Goal: Task Accomplishment & Management: Manage account settings

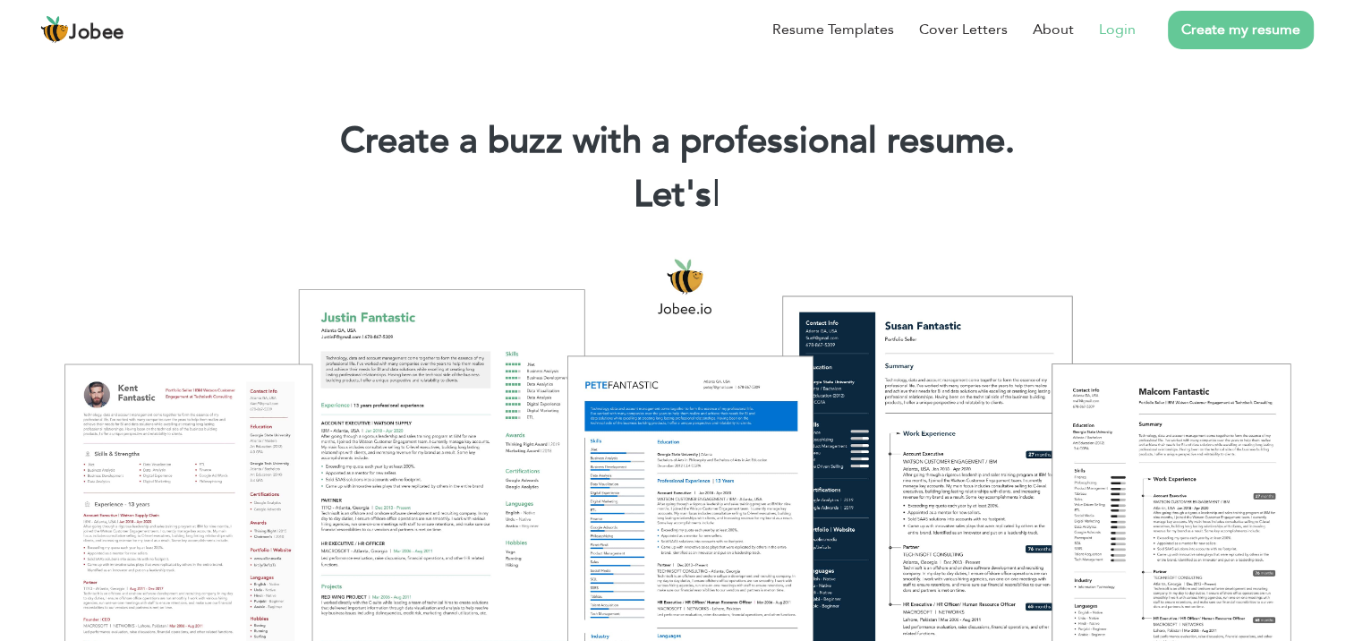
click at [1115, 42] on li "Login" at bounding box center [1105, 29] width 62 height 47
click at [1123, 34] on link "Login" at bounding box center [1117, 29] width 37 height 21
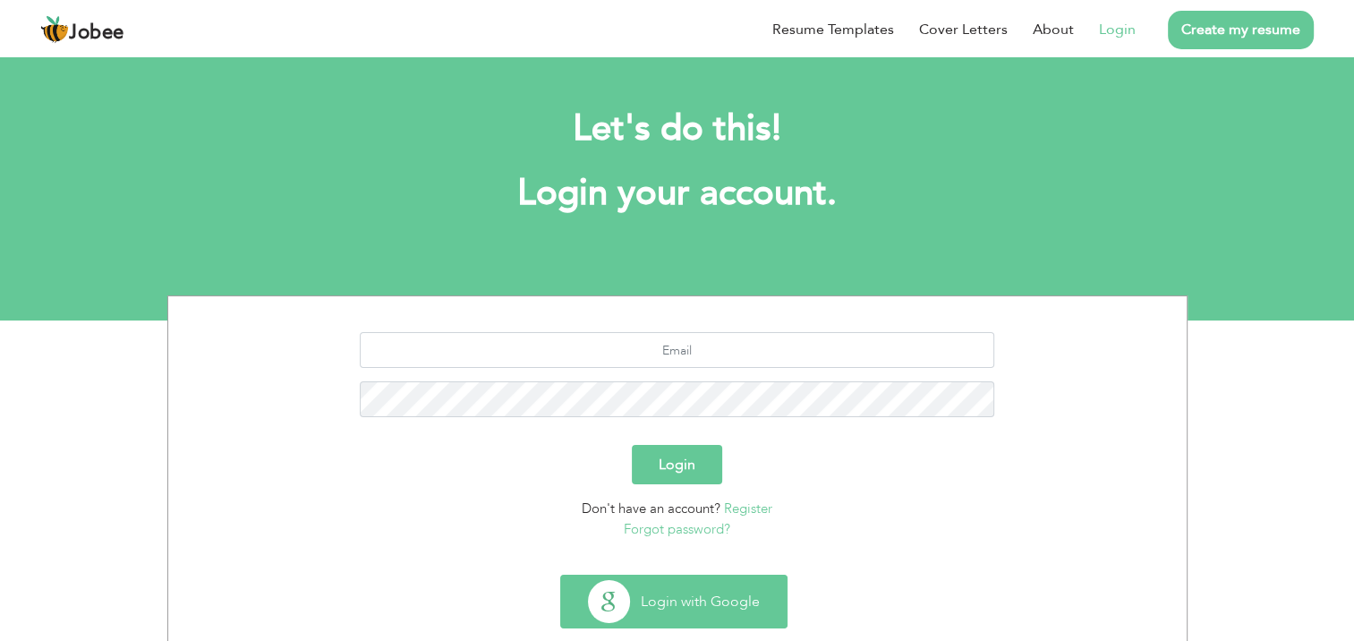
click at [687, 583] on button "Login with Google" at bounding box center [674, 602] width 226 height 52
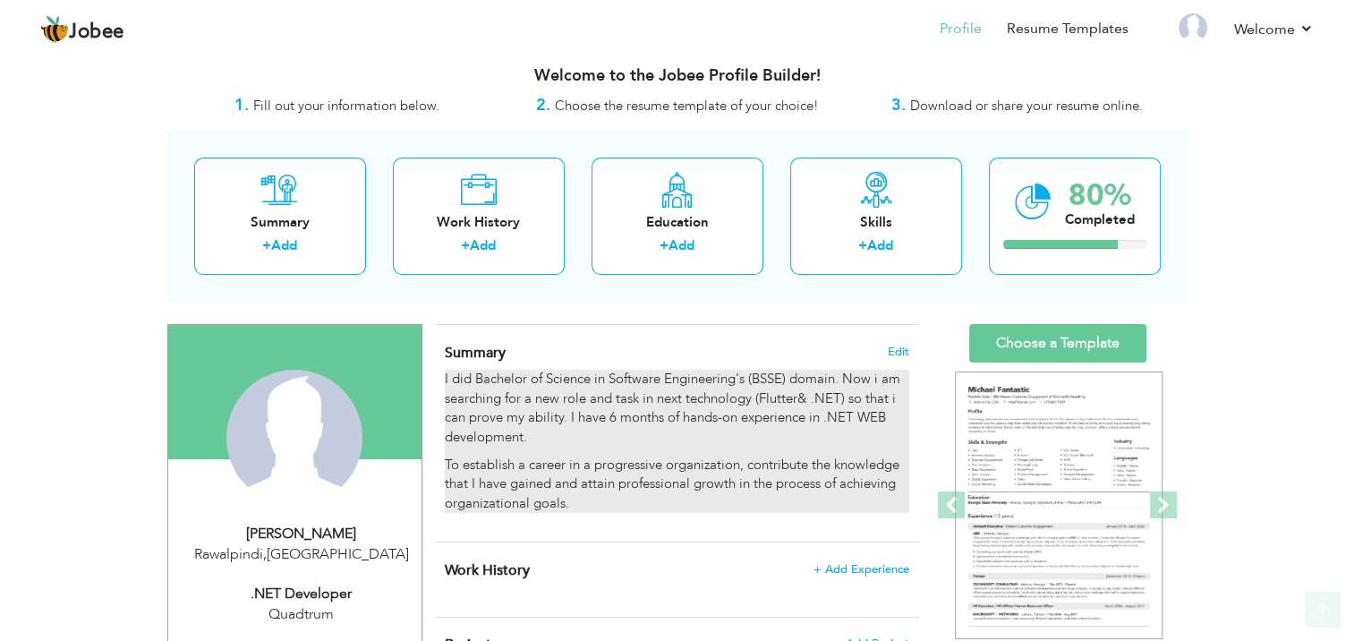
scroll to position [13, 0]
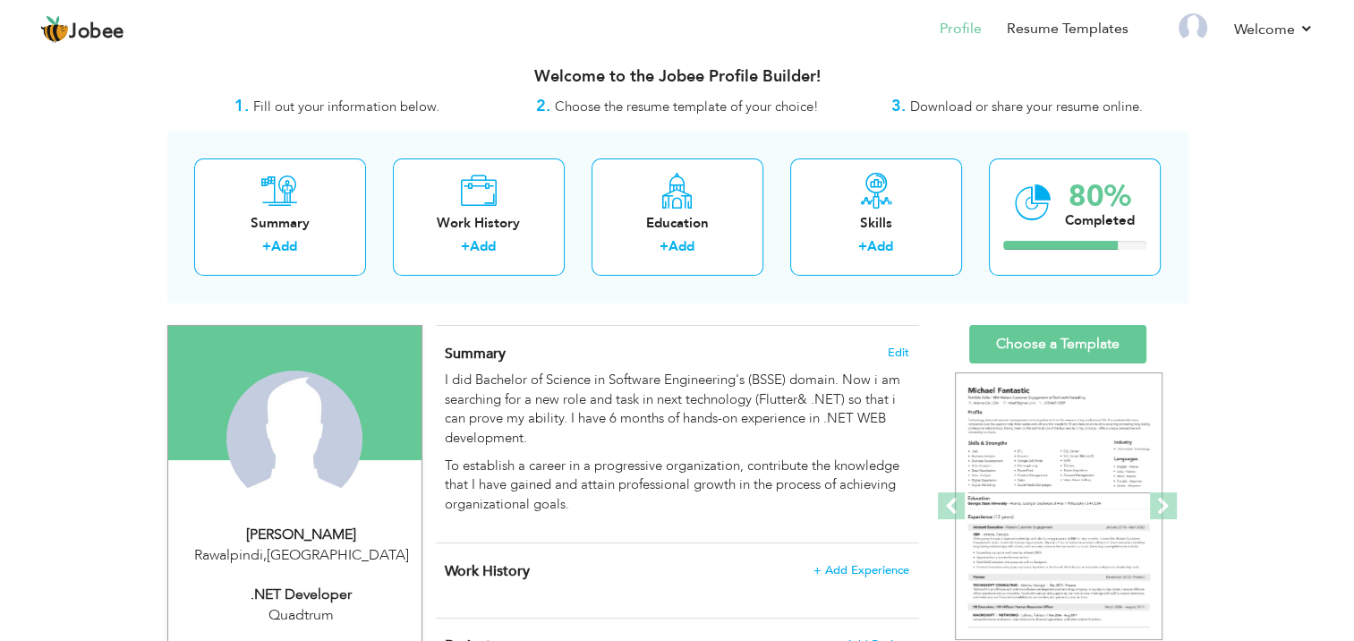
click at [884, 355] on h4 "Summary Edit" at bounding box center [677, 354] width 464 height 18
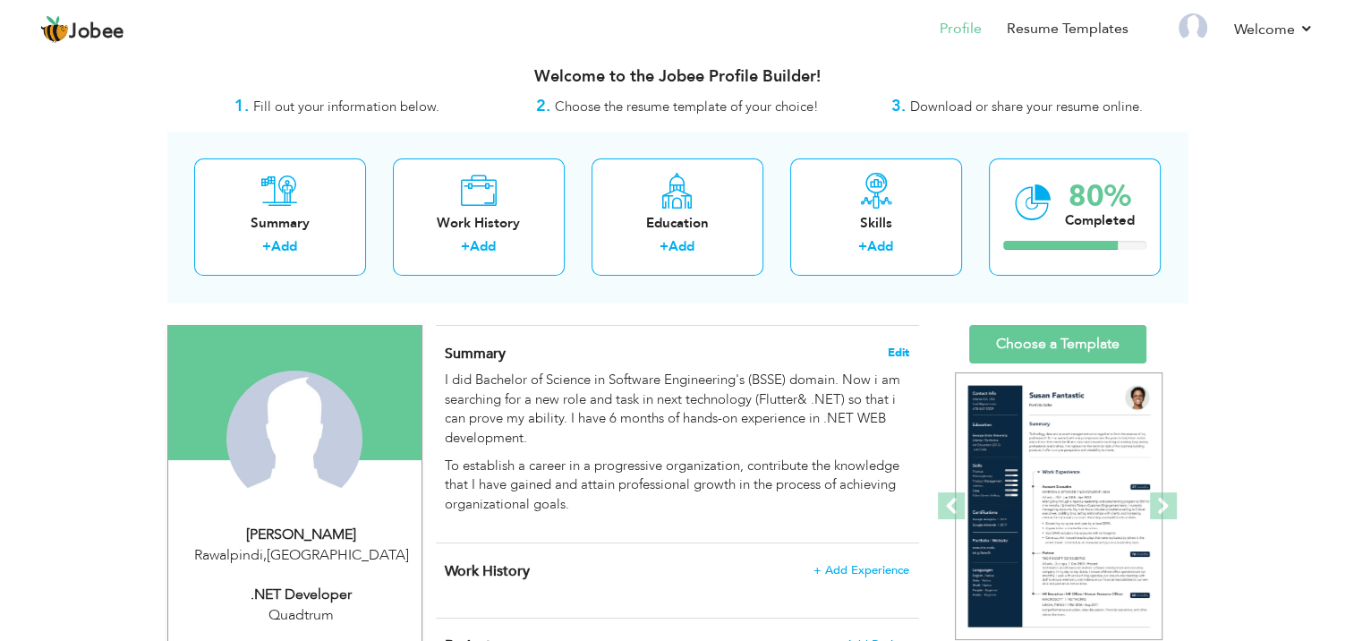
click at [902, 347] on span "Edit" at bounding box center [898, 352] width 21 height 13
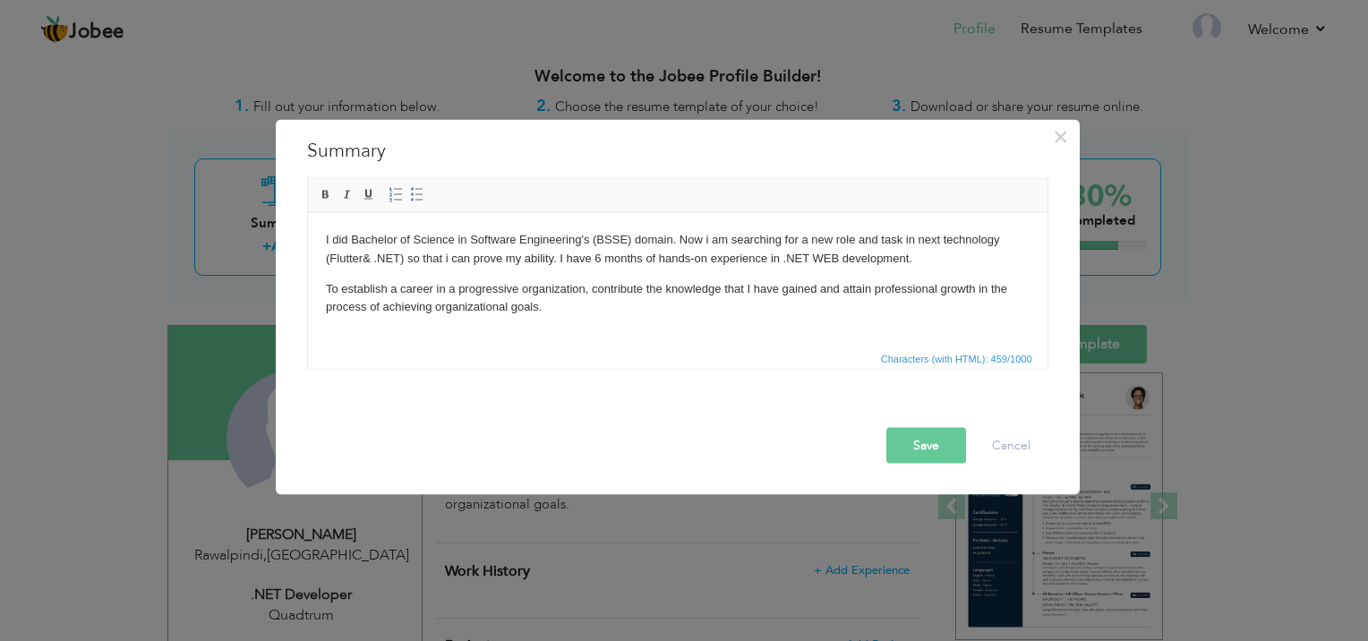
click at [397, 254] on p "I did Bachelor of Science in Software Engineering's (BSSE) domain. Now i am sea…" at bounding box center [677, 249] width 704 height 38
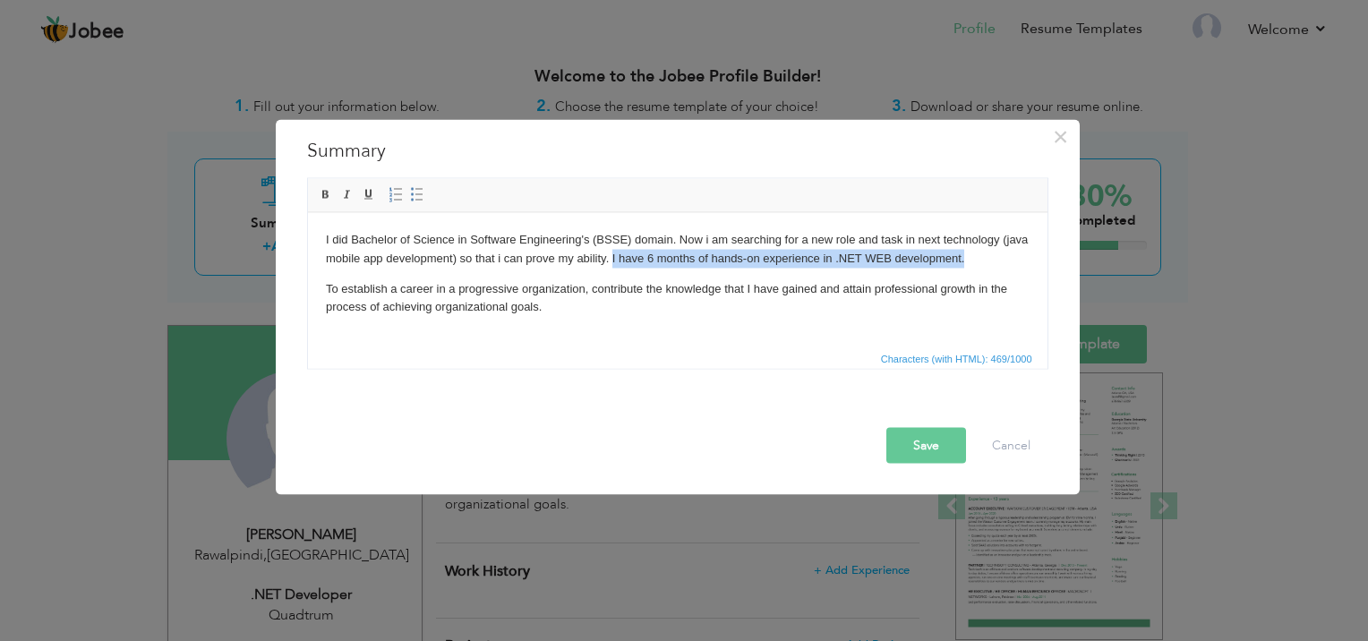
drag, startPoint x: 979, startPoint y: 254, endPoint x: 610, endPoint y: 253, distance: 369.7
click at [610, 253] on p "I did Bachelor of Science in Software Engineering's (BSSE) domain. Now i am sea…" at bounding box center [677, 249] width 704 height 38
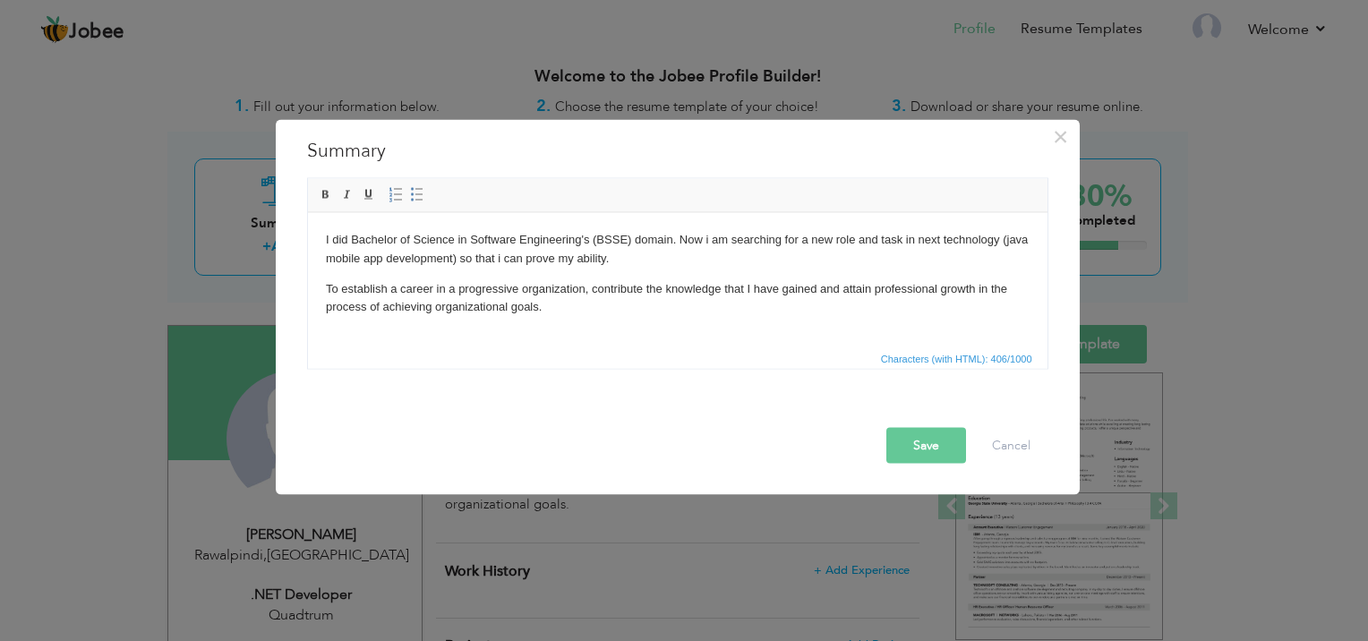
click at [913, 440] on button "Save" at bounding box center [926, 446] width 80 height 36
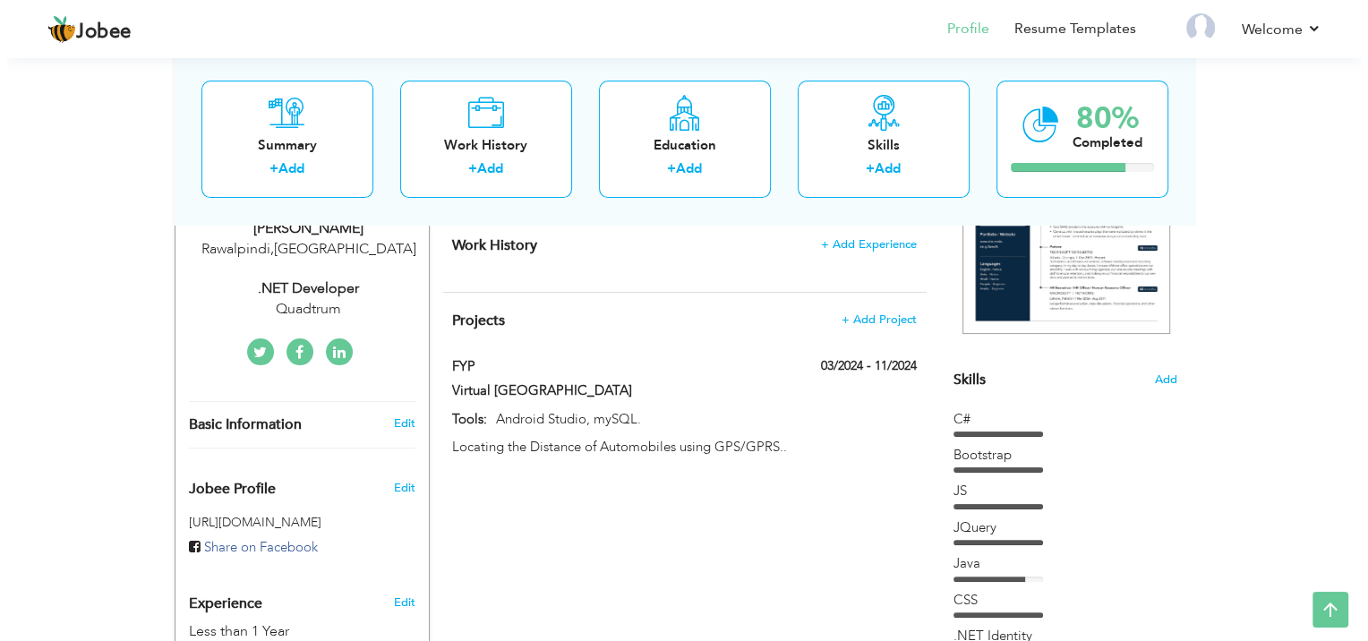
scroll to position [317, 0]
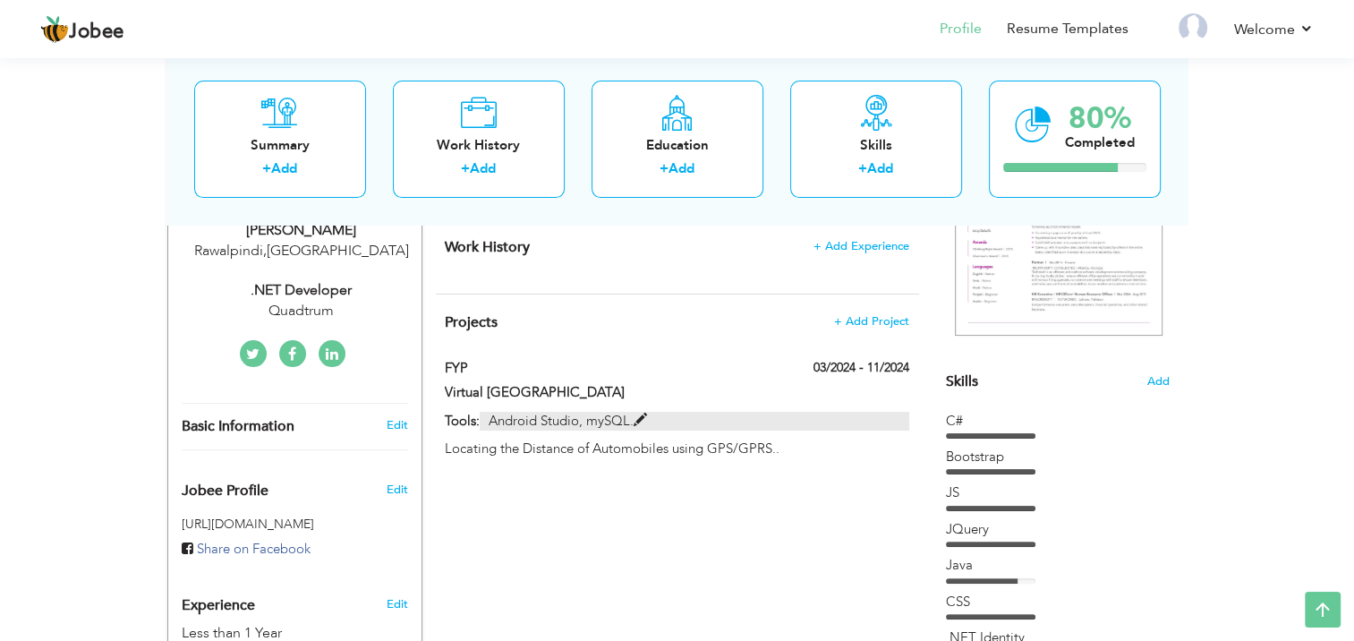
click at [639, 415] on span at bounding box center [640, 420] width 13 height 13
type input "FYP"
type input "Virtual [GEOGRAPHIC_DATA]"
type input "03/2024"
type input "11/2024"
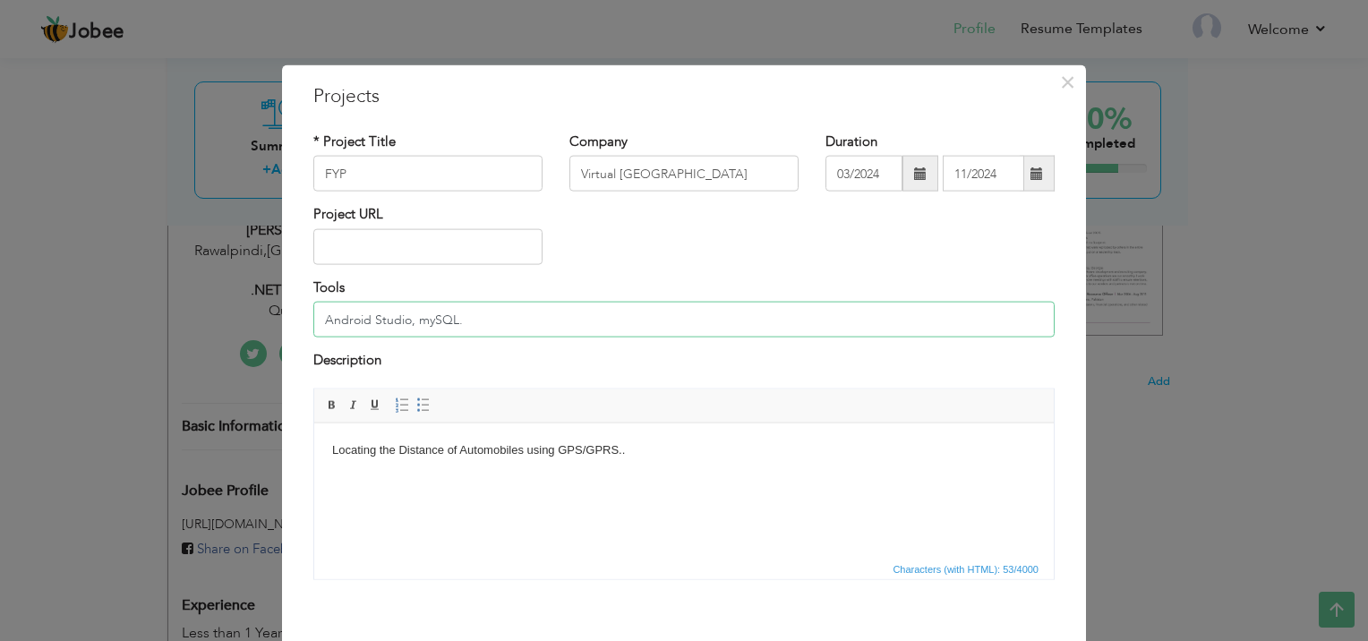
click at [464, 318] on input "Android Studio, mySQL." at bounding box center [683, 320] width 741 height 36
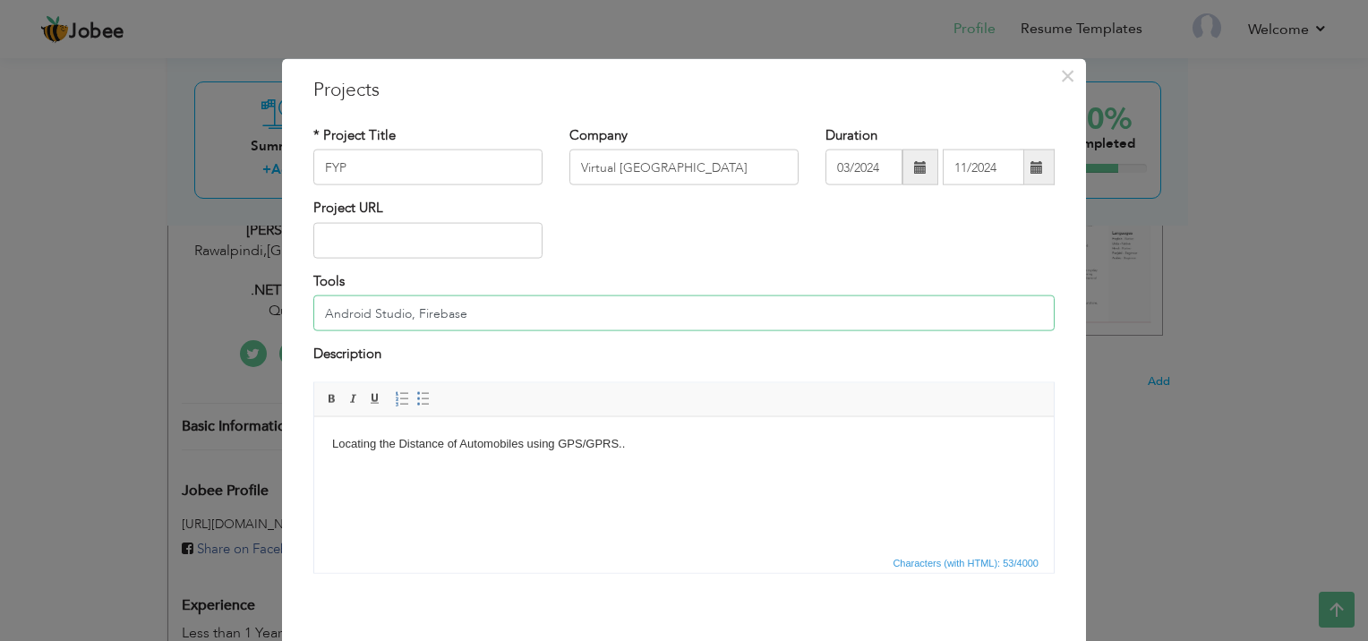
scroll to position [0, 0]
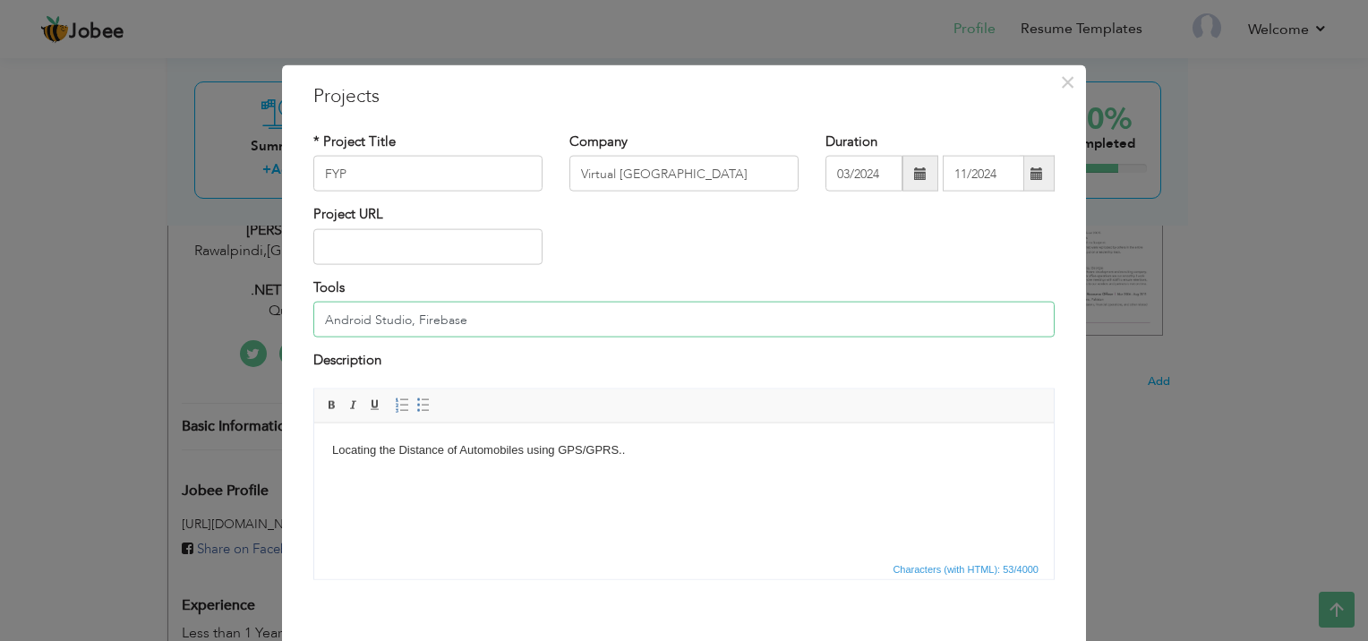
type input "Android Studio, Firebase"
click at [673, 456] on body "Locating the Distance of Automobiles using GPS/GPRS.." at bounding box center [684, 449] width 704 height 19
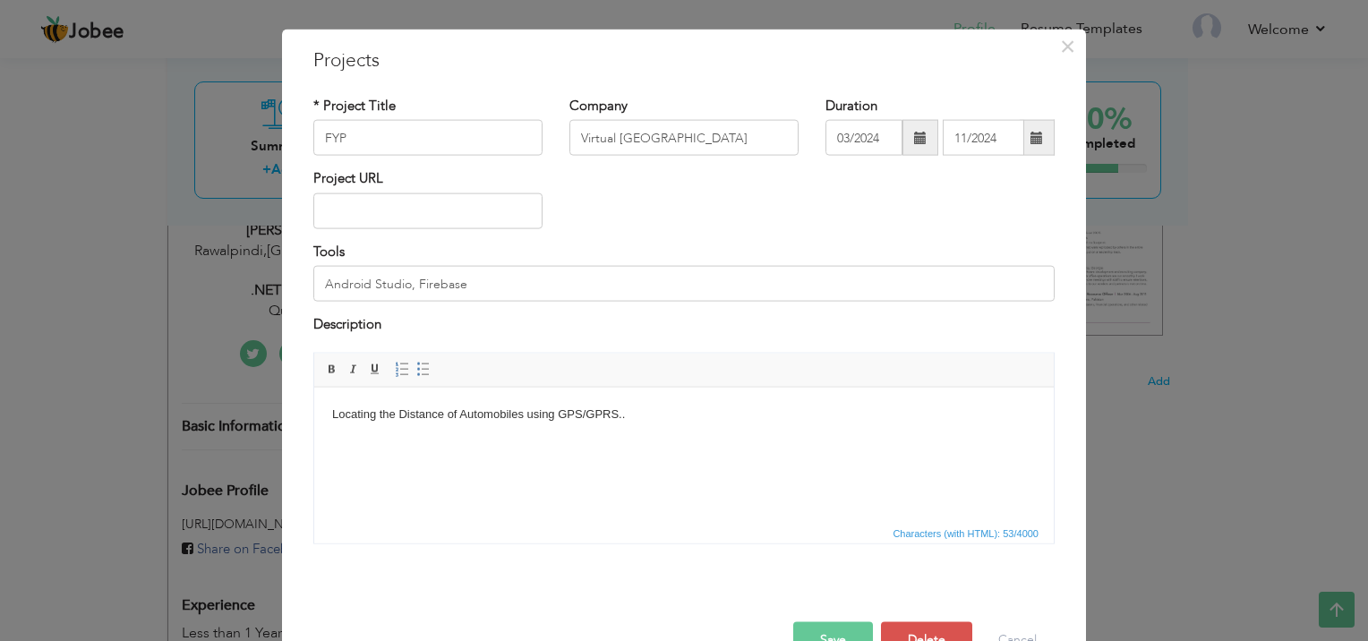
scroll to position [82, 0]
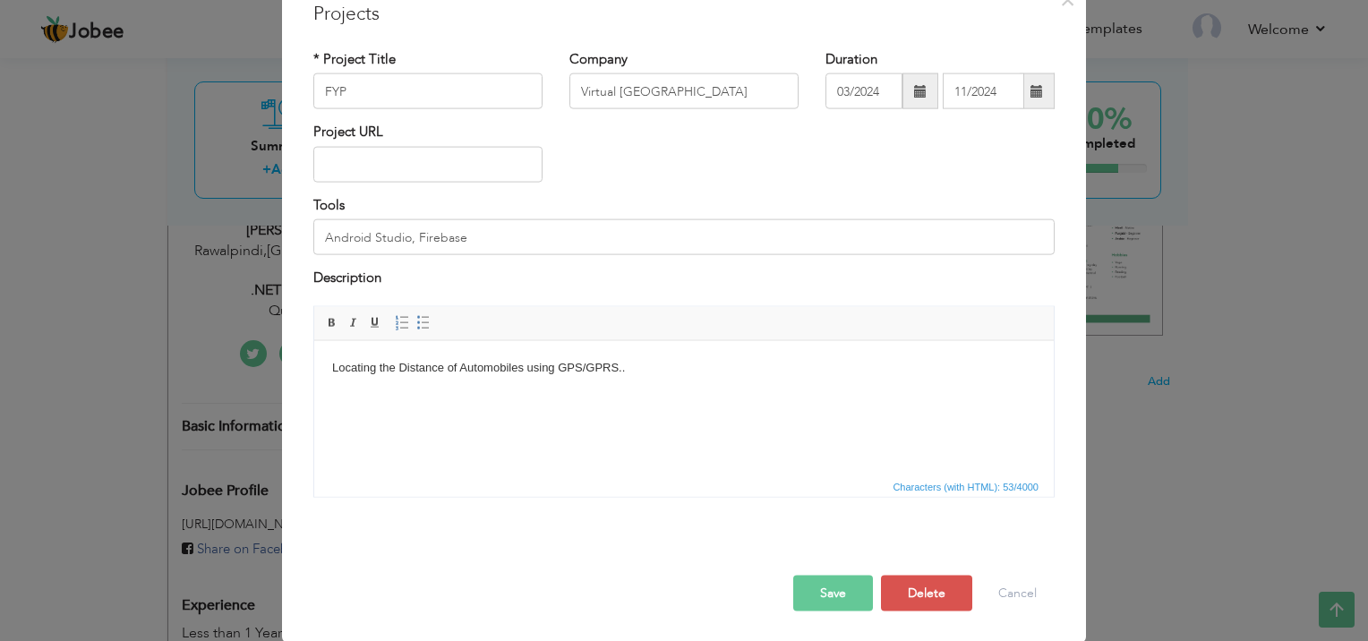
click at [662, 395] on html "Locating the Distance of Automobiles using GPS/GPRS.." at bounding box center [683, 367] width 739 height 55
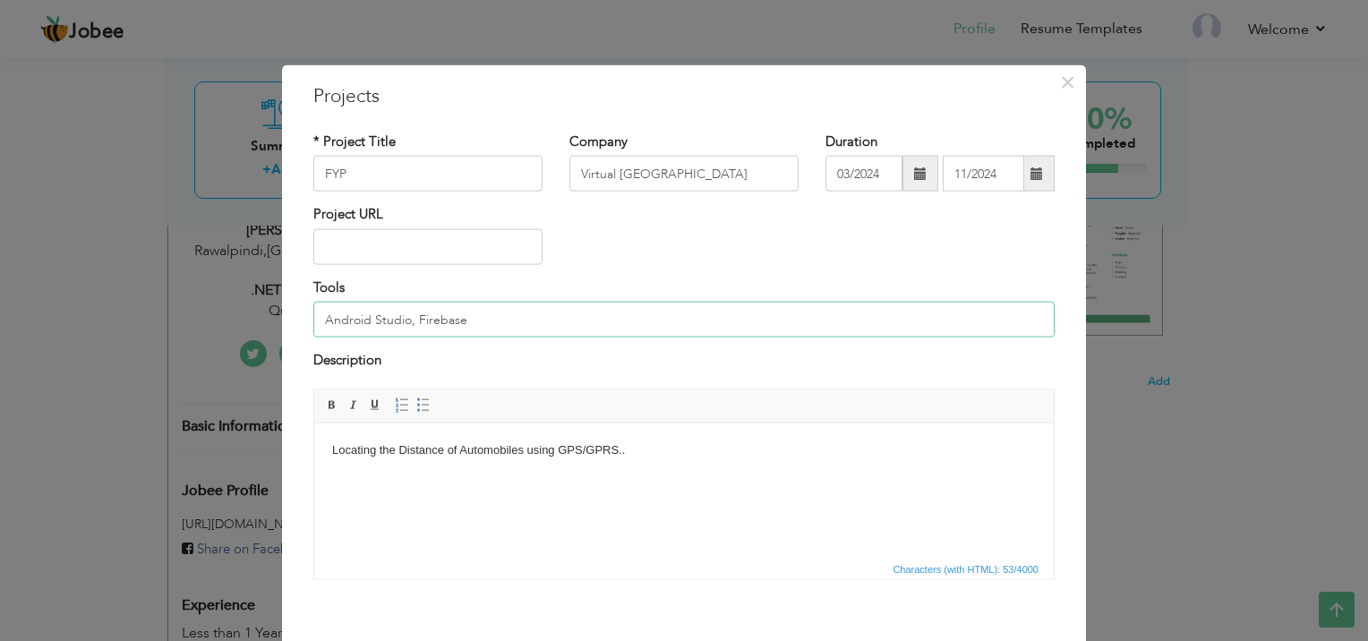
click at [508, 304] on input "Android Studio, Firebase" at bounding box center [683, 320] width 741 height 36
click at [435, 238] on input "text" at bounding box center [427, 246] width 229 height 36
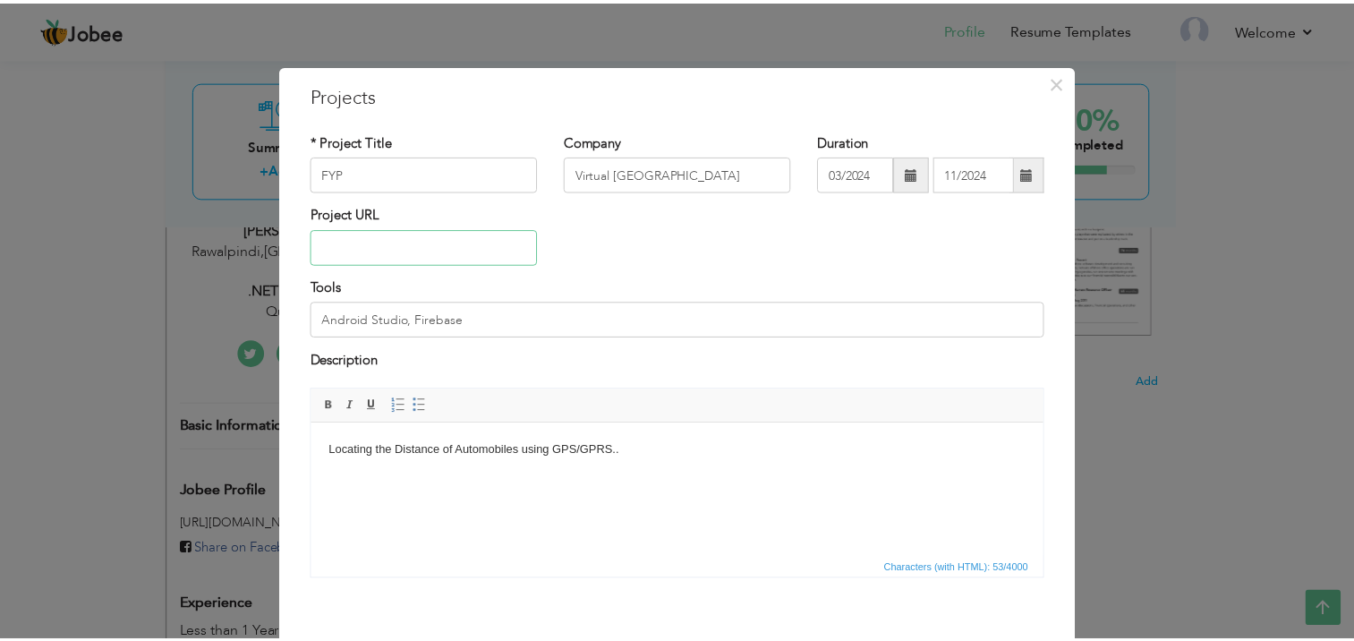
scroll to position [82, 0]
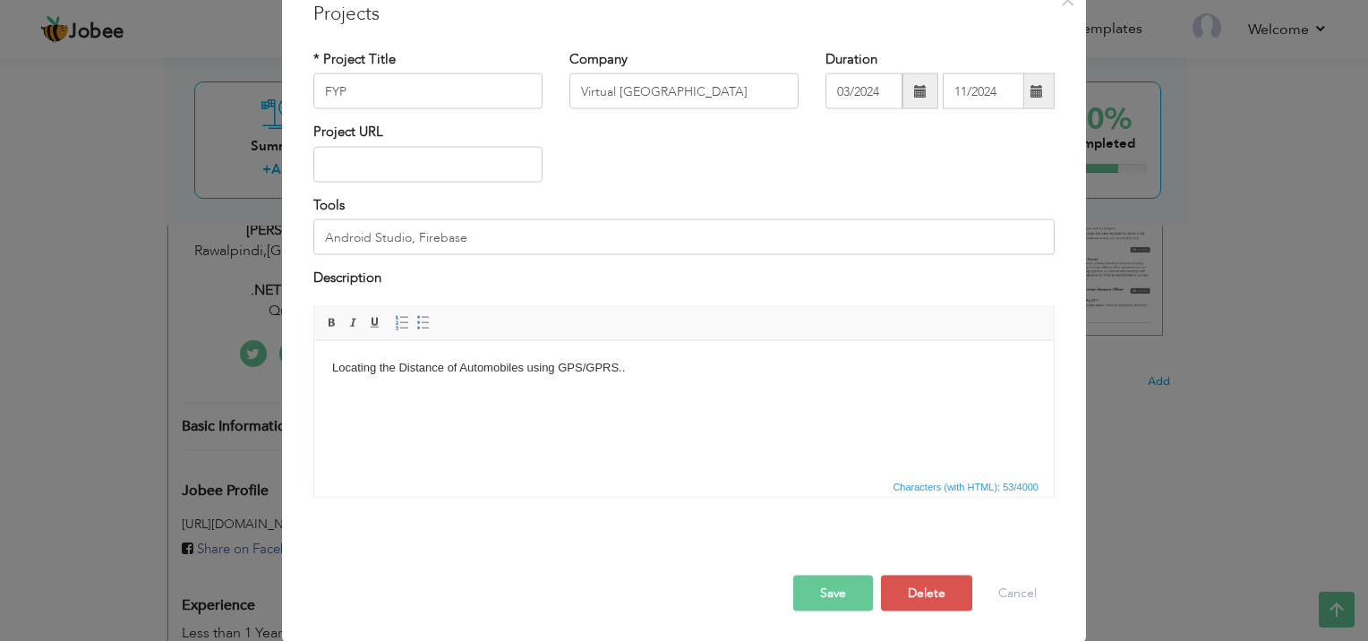
click at [824, 598] on button "Save" at bounding box center [833, 593] width 80 height 36
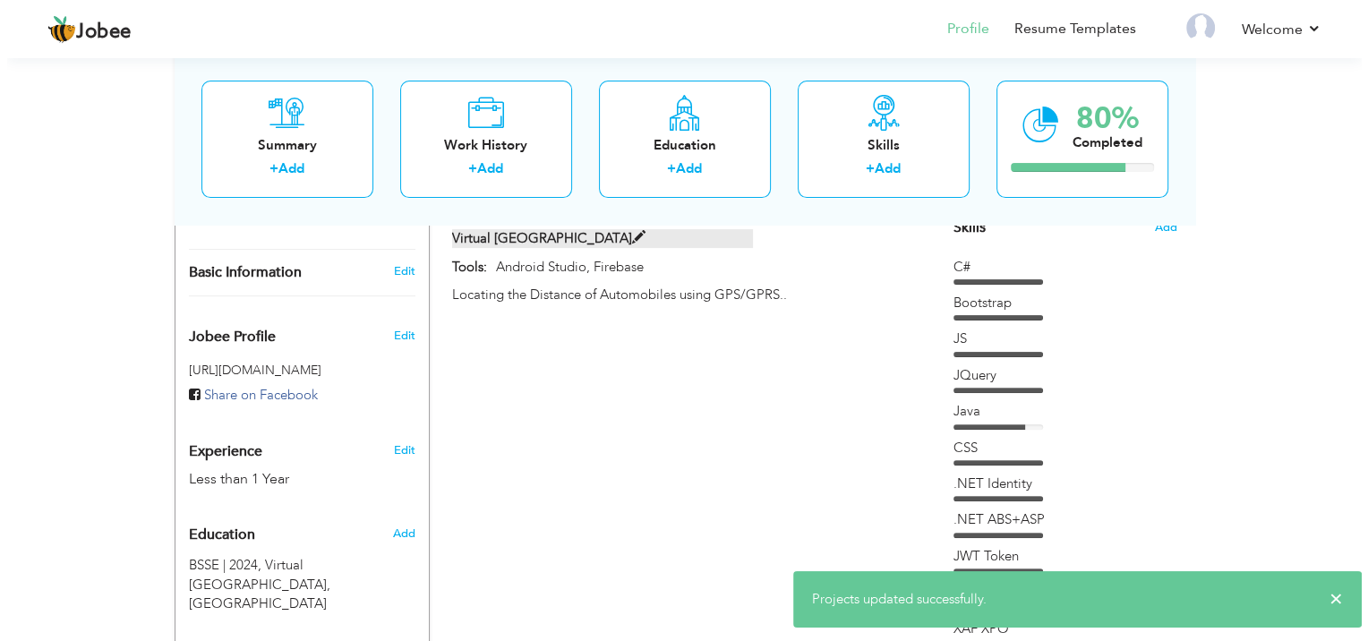
scroll to position [473, 0]
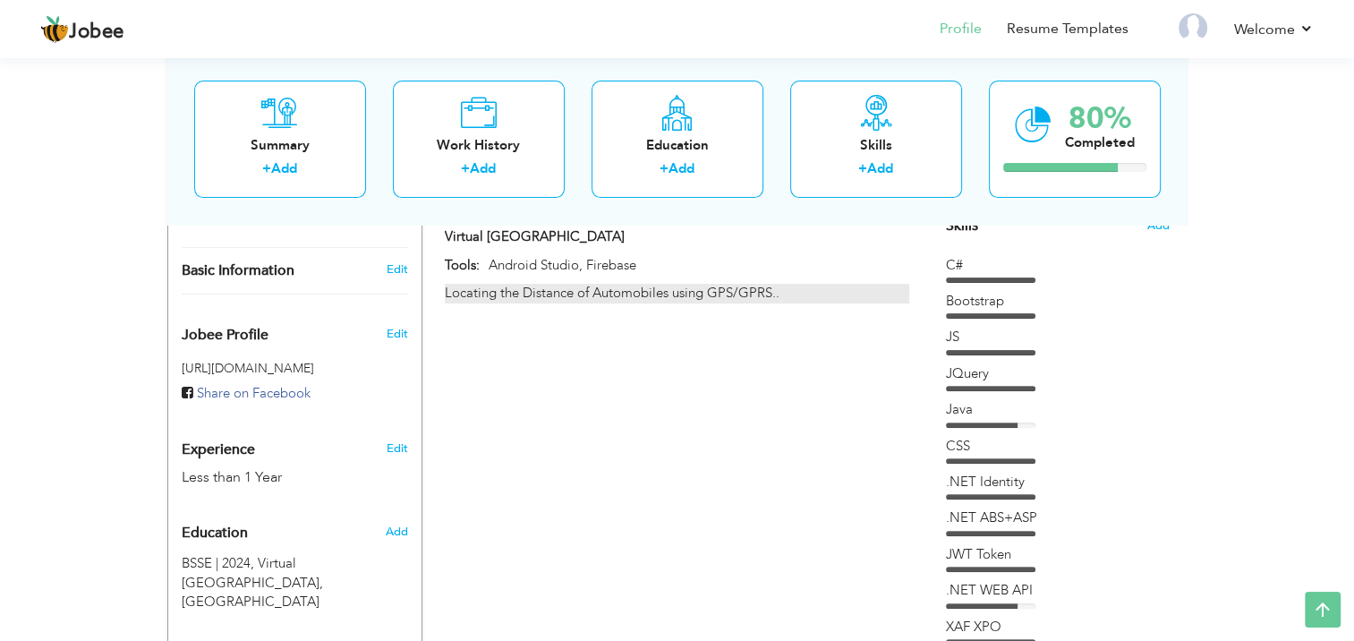
click at [786, 295] on div "Locating the Distance of Automobiles using GPS/GPRS.." at bounding box center [677, 293] width 464 height 19
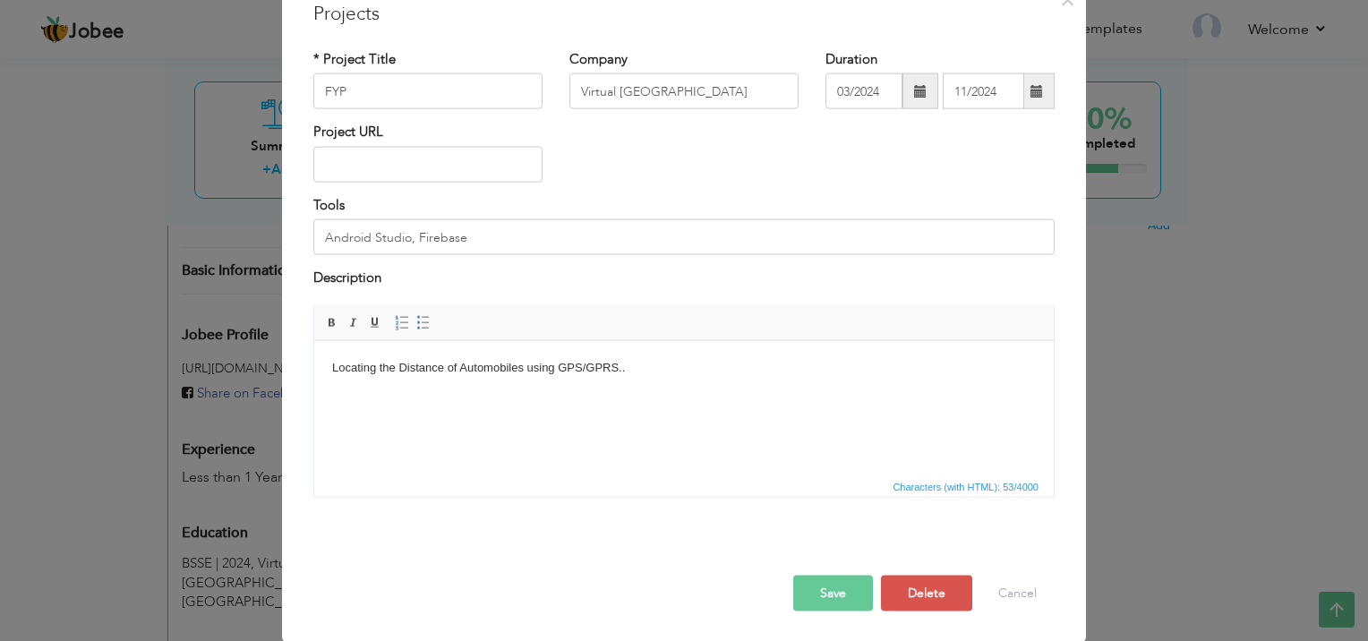
scroll to position [0, 0]
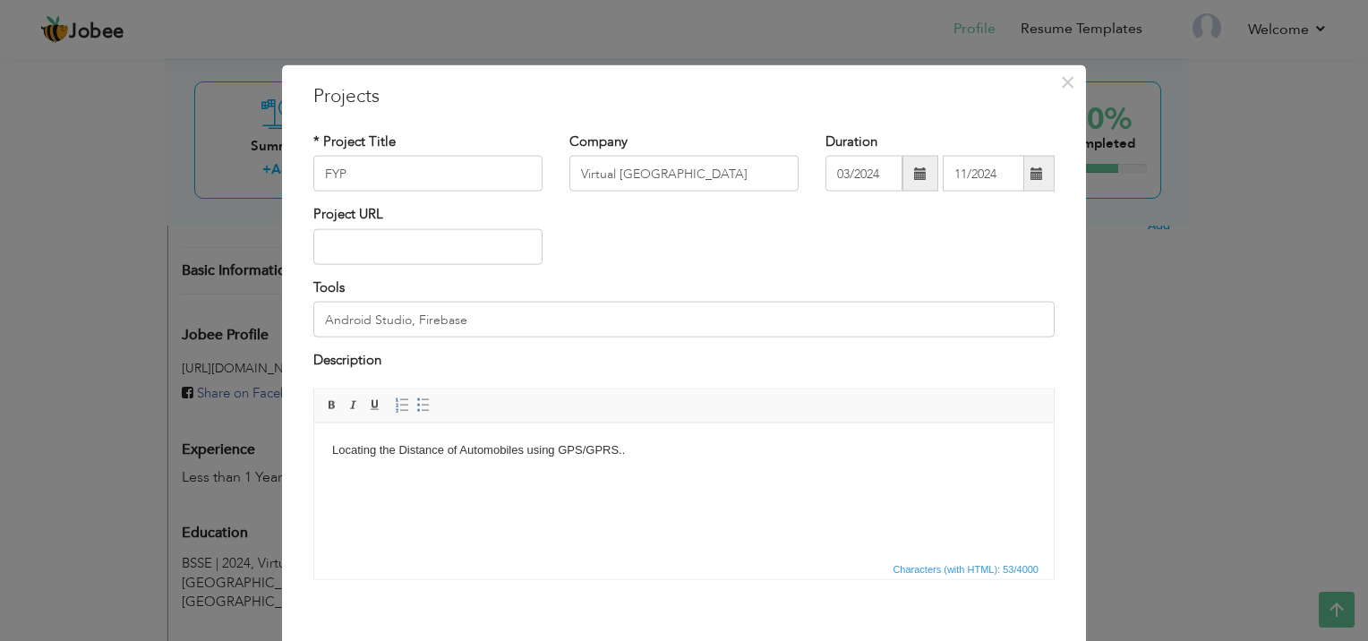
click at [645, 450] on body "Locating the Distance of Automobiles using GPS/GPRS.." at bounding box center [684, 449] width 704 height 19
click at [661, 477] on html "Locating the Distance of Automobiles using GPS/GPRS.." at bounding box center [683, 450] width 739 height 55
click at [611, 477] on html "Locating the Distance of Automobiles using GPS/GPRS." at bounding box center [683, 450] width 739 height 55
copy body "Locating the Distance of Automobiles using GPS/GPRS."
click at [636, 477] on html "Locating the Distance of Automobiles using GPS/GPRS." at bounding box center [683, 450] width 739 height 55
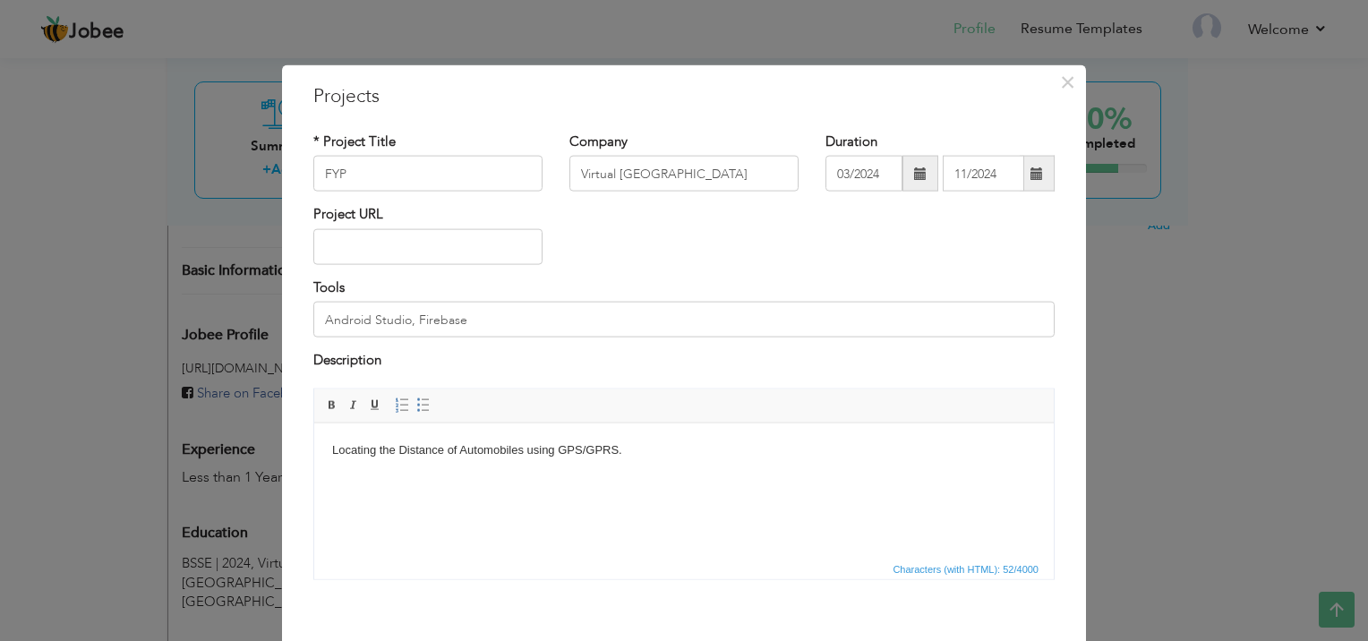
click at [634, 471] on html "Locating the Distance of Automobiles using GPS/GPRS." at bounding box center [683, 450] width 739 height 55
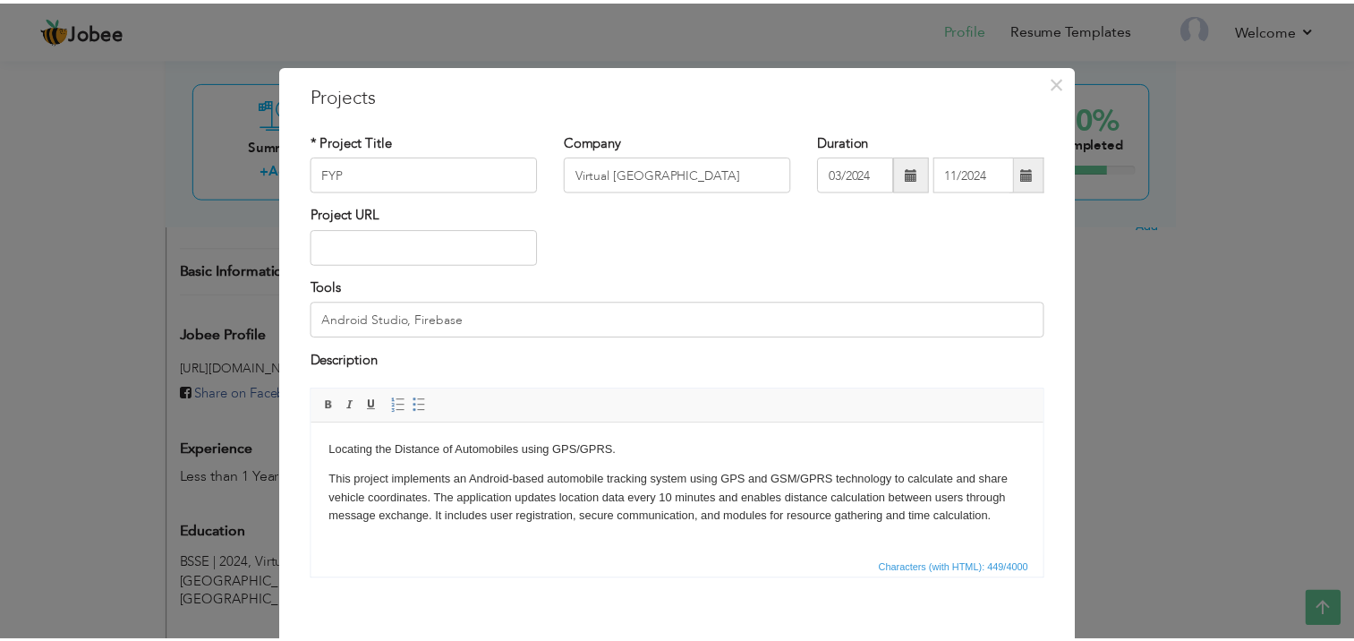
scroll to position [82, 0]
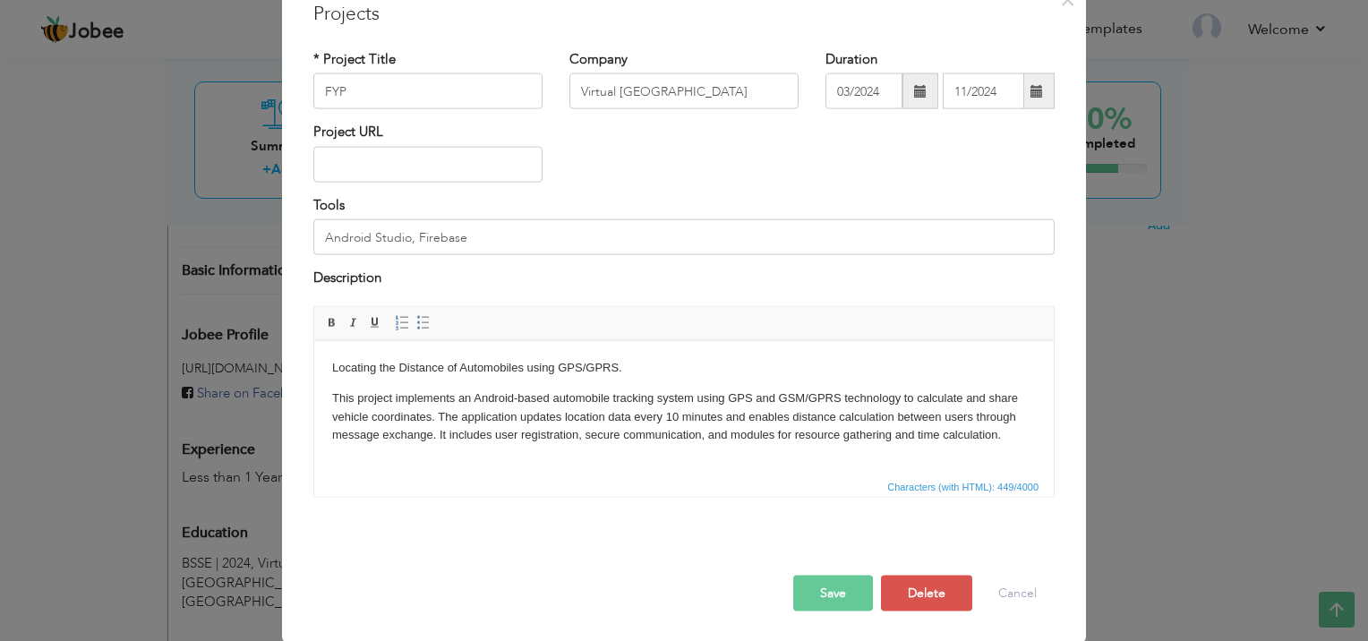
click at [828, 586] on button "Save" at bounding box center [833, 593] width 80 height 36
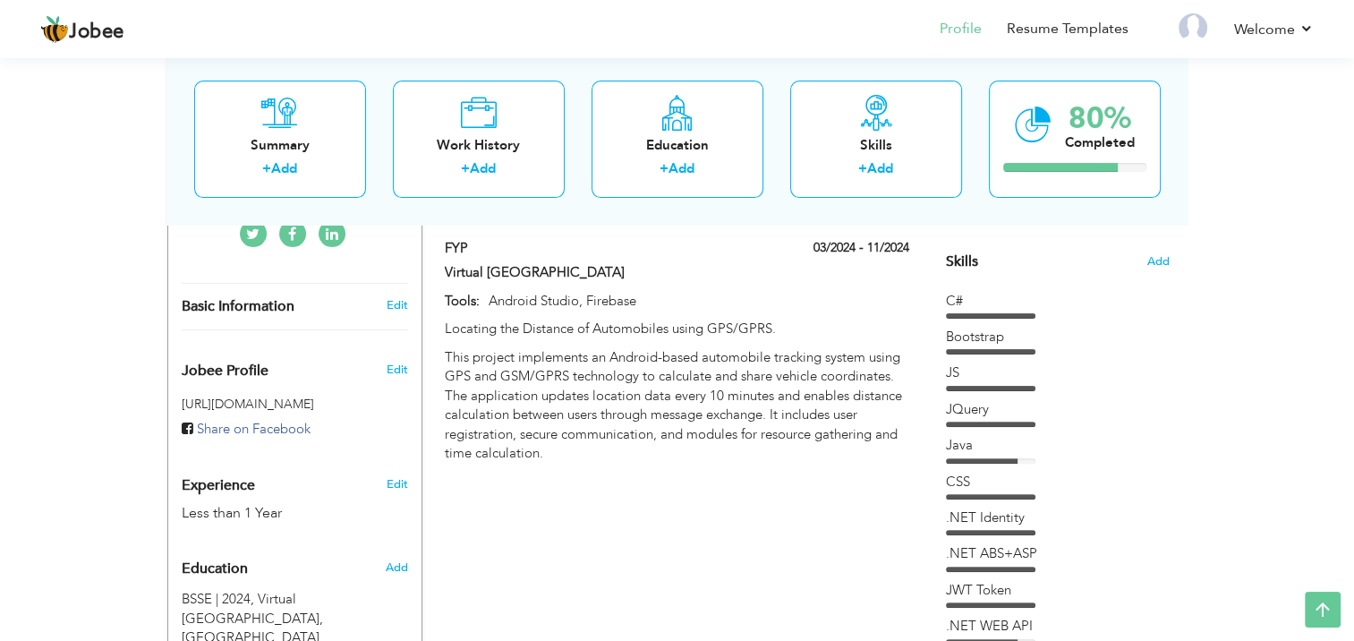
scroll to position [427, 0]
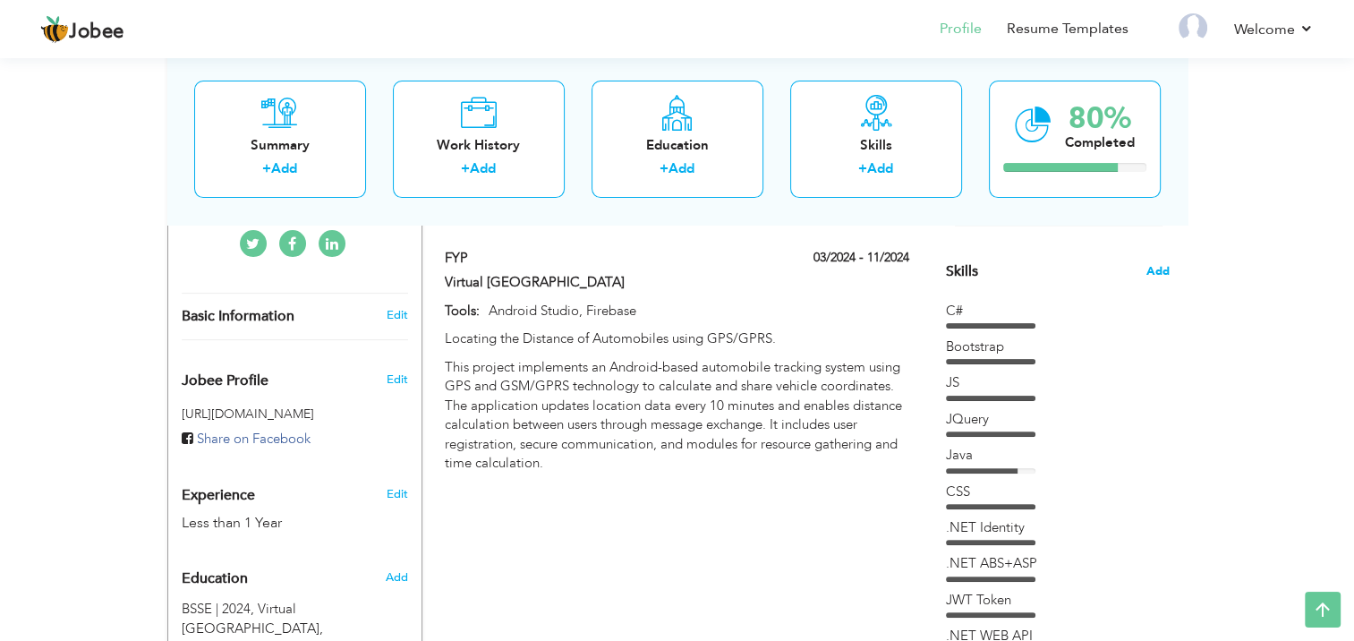
click at [1164, 275] on span "Add" at bounding box center [1158, 271] width 23 height 17
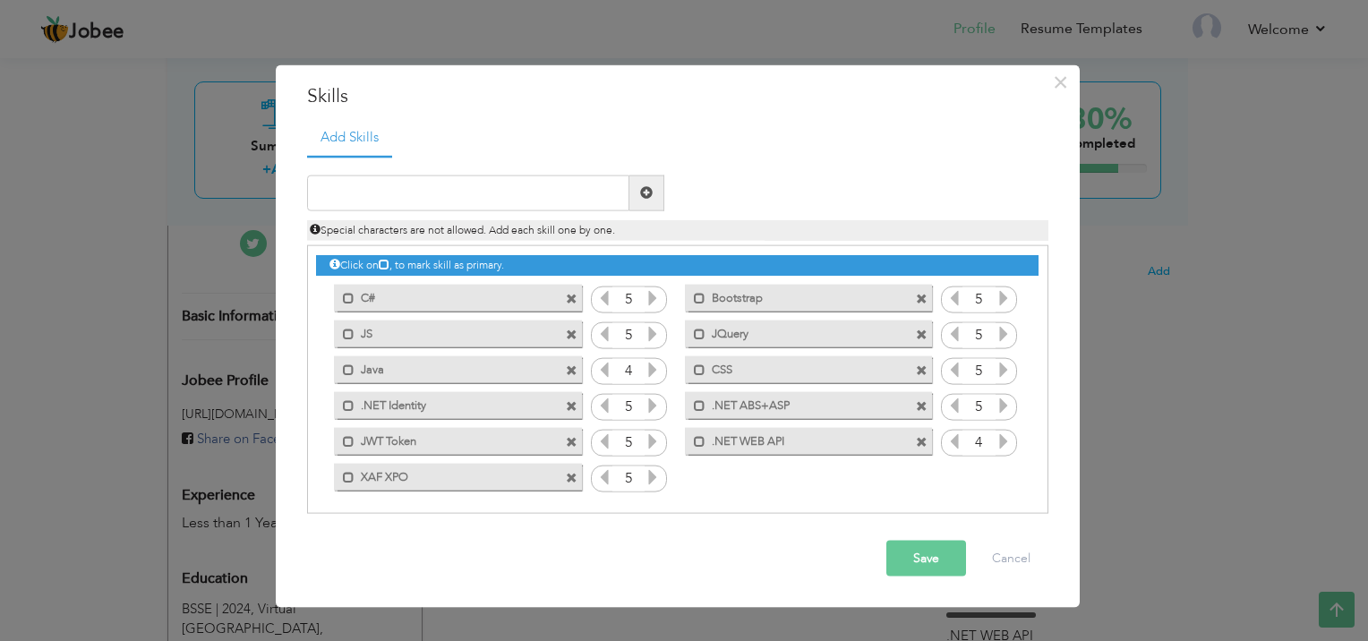
click at [916, 401] on span at bounding box center [922, 407] width 12 height 12
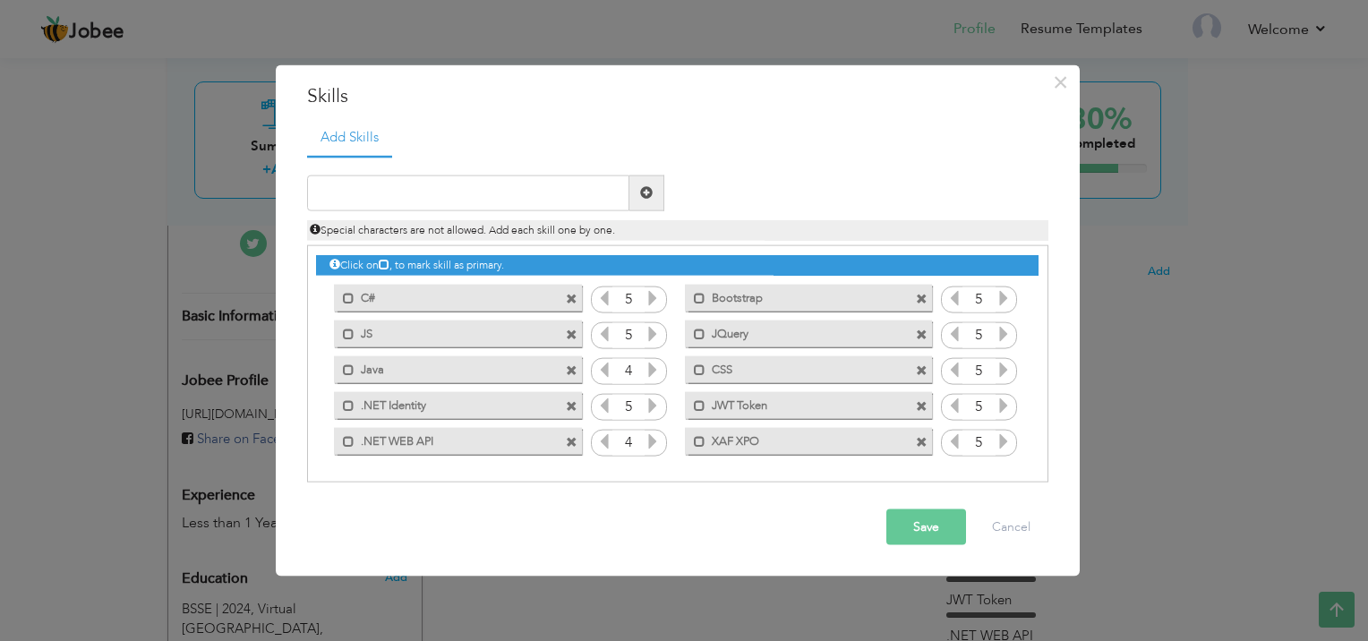
click at [924, 403] on span at bounding box center [922, 407] width 12 height 12
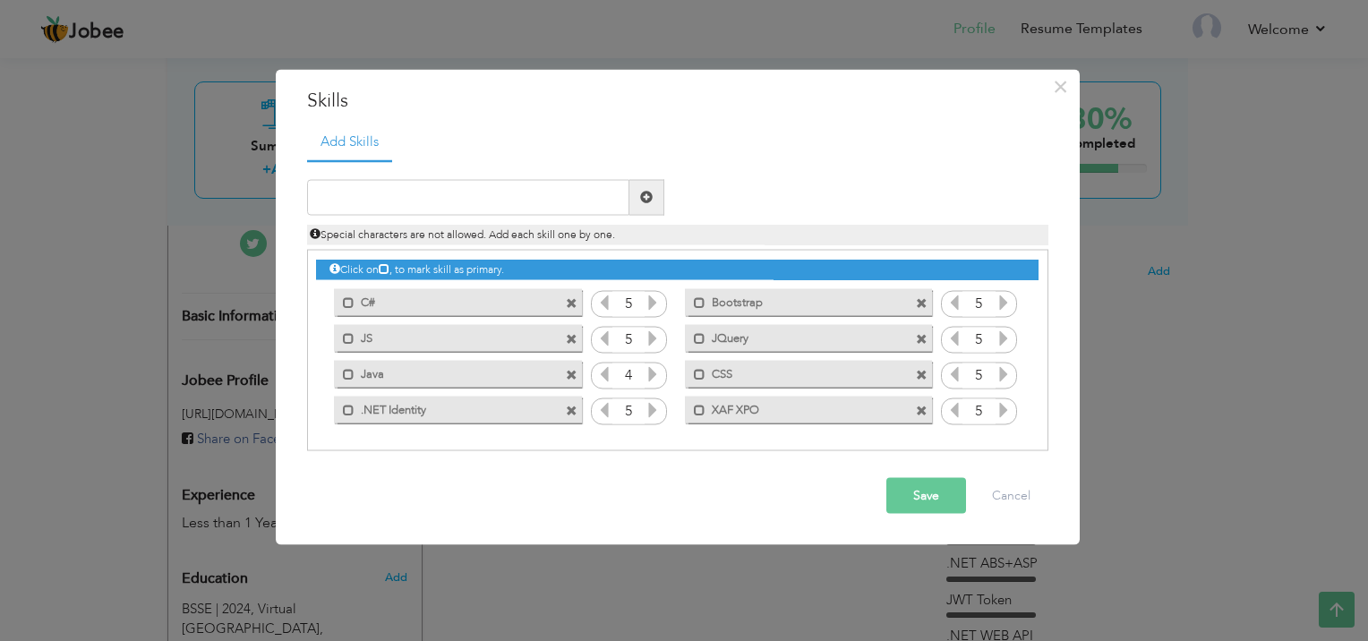
click at [924, 406] on span at bounding box center [922, 412] width 12 height 12
click at [575, 406] on span at bounding box center [572, 412] width 12 height 12
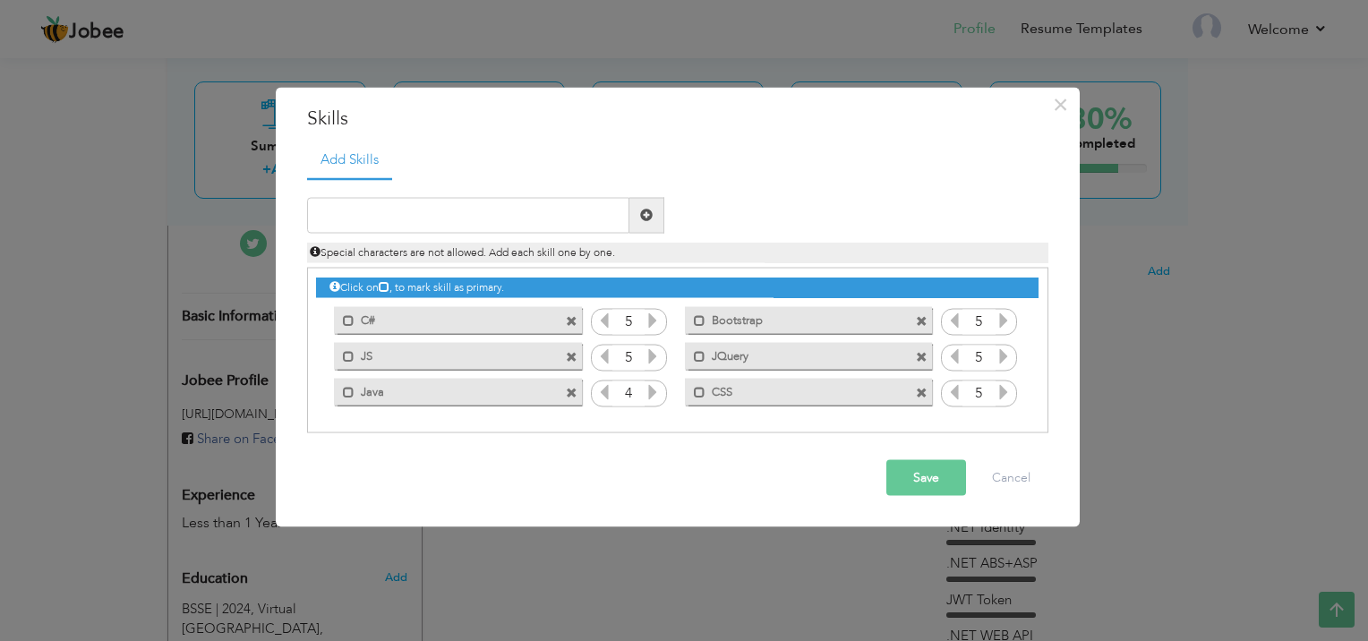
drag, startPoint x: 485, startPoint y: 395, endPoint x: 468, endPoint y: 324, distance: 72.7
click at [468, 324] on div "Click on , to mark skill as primary. Mark as primary skill. C# 5 Mark as primar…" at bounding box center [677, 339] width 722 height 141
click at [436, 333] on div "Mark as primary skill. C#" at bounding box center [457, 320] width 247 height 27
click at [414, 322] on label "C#" at bounding box center [445, 318] width 181 height 22
click at [430, 326] on label "C#" at bounding box center [447, 318] width 178 height 22
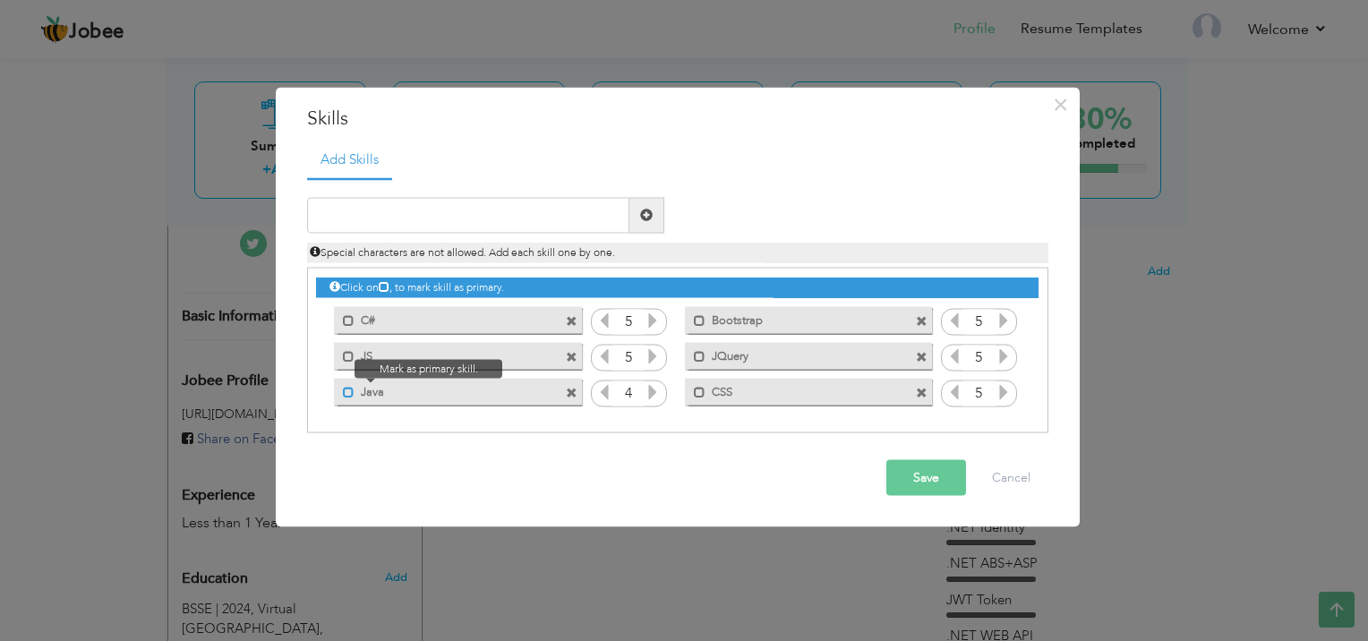
click at [348, 394] on span at bounding box center [349, 393] width 12 height 12
click at [932, 479] on button "Save" at bounding box center [926, 477] width 80 height 36
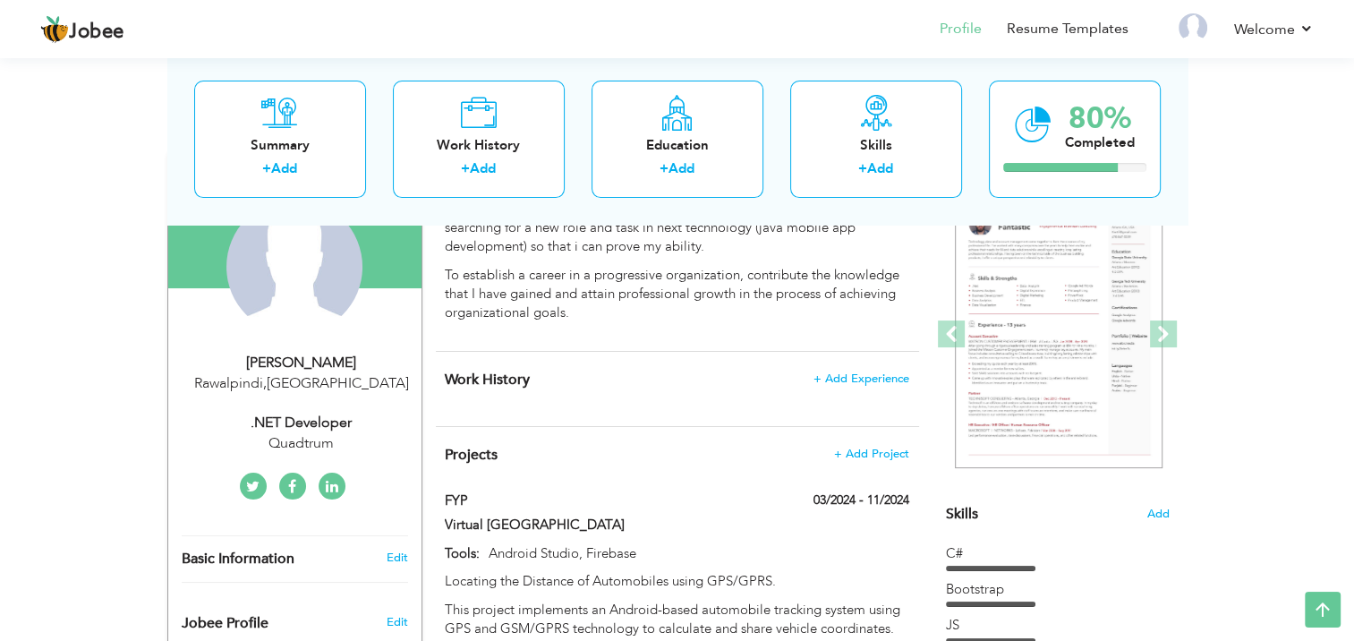
scroll to position [0, 0]
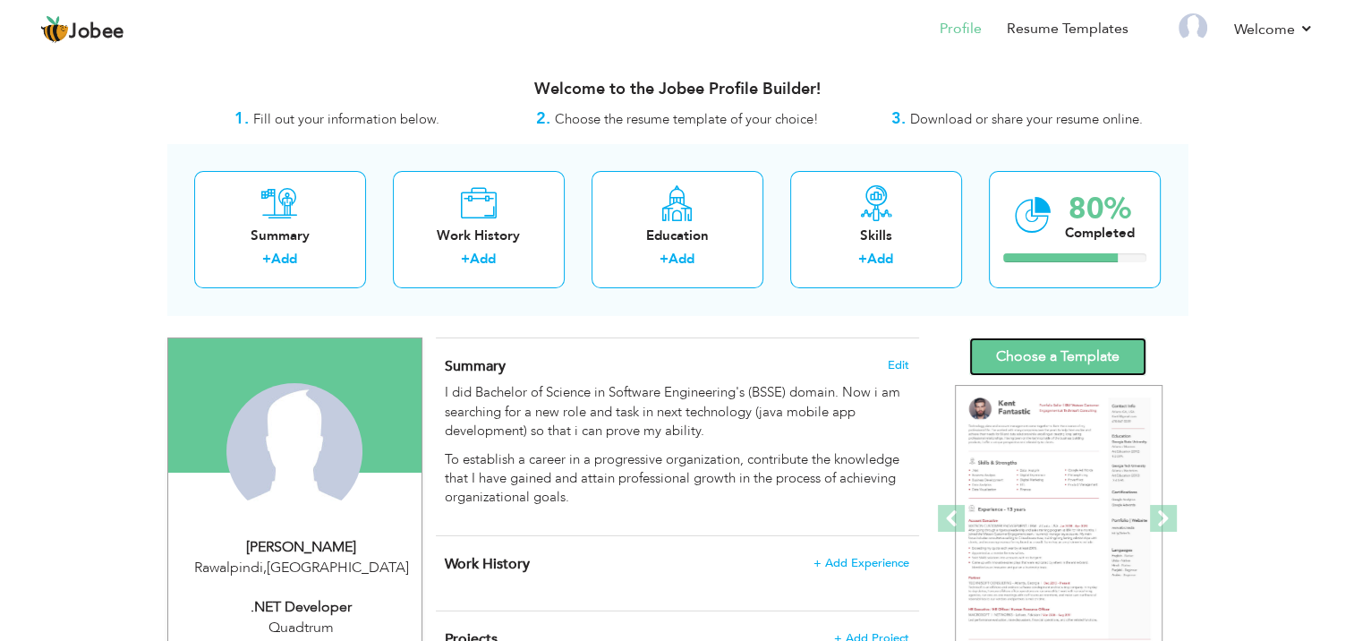
click at [1029, 354] on link "Choose a Template" at bounding box center [1058, 356] width 177 height 38
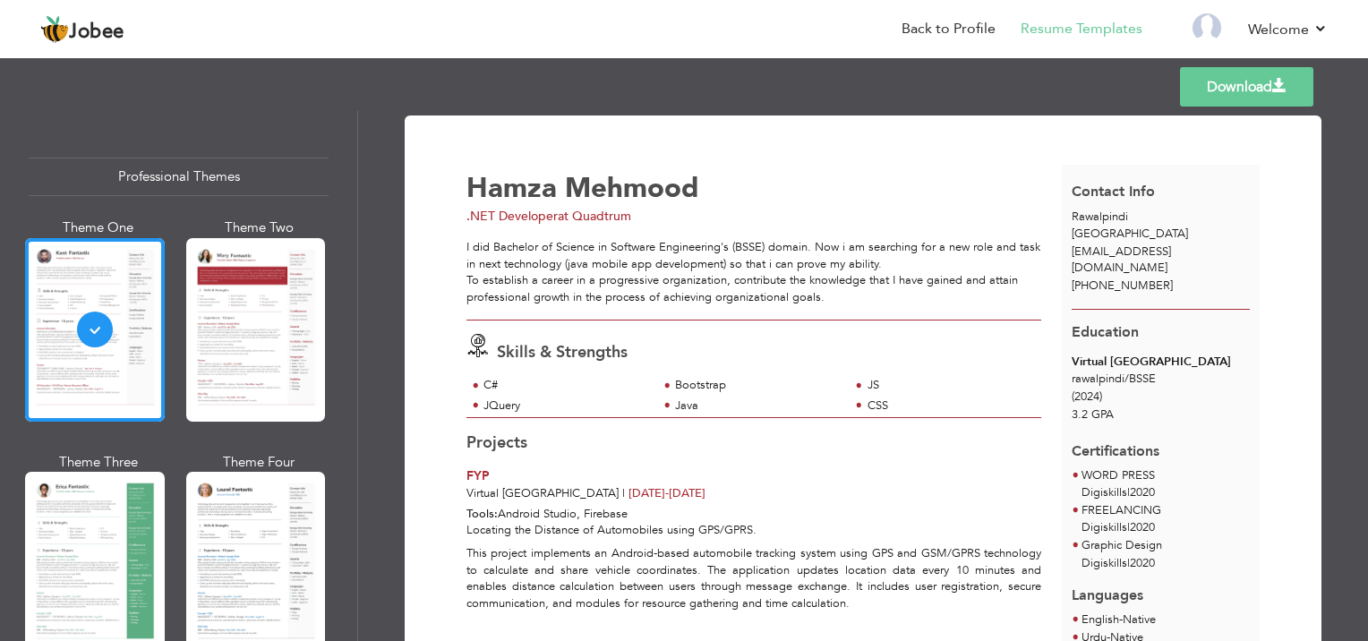
scroll to position [264, 0]
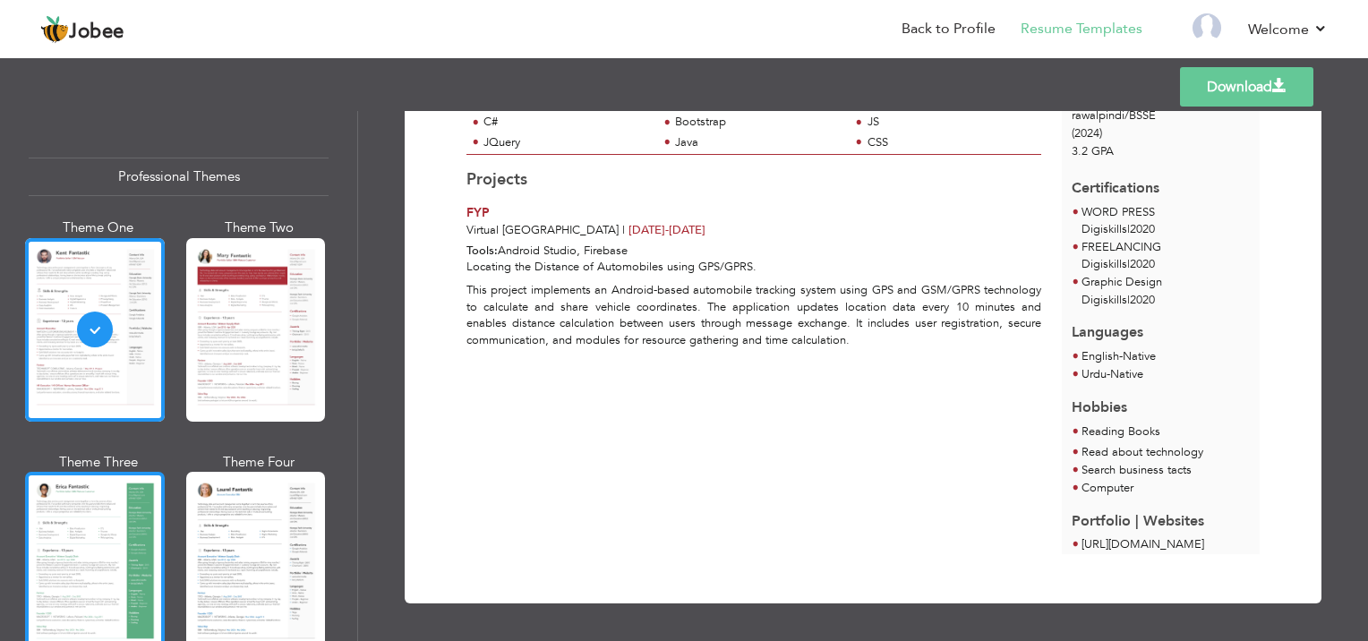
click at [131, 558] on div at bounding box center [95, 564] width 140 height 184
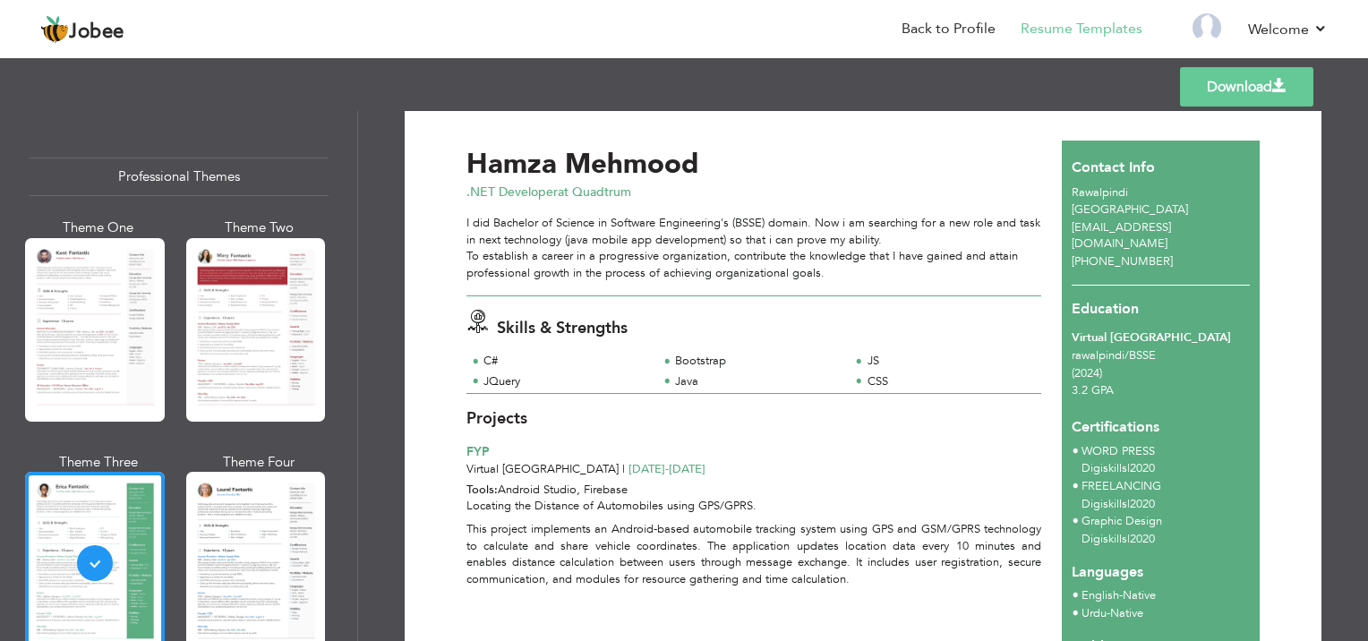
scroll to position [0, 0]
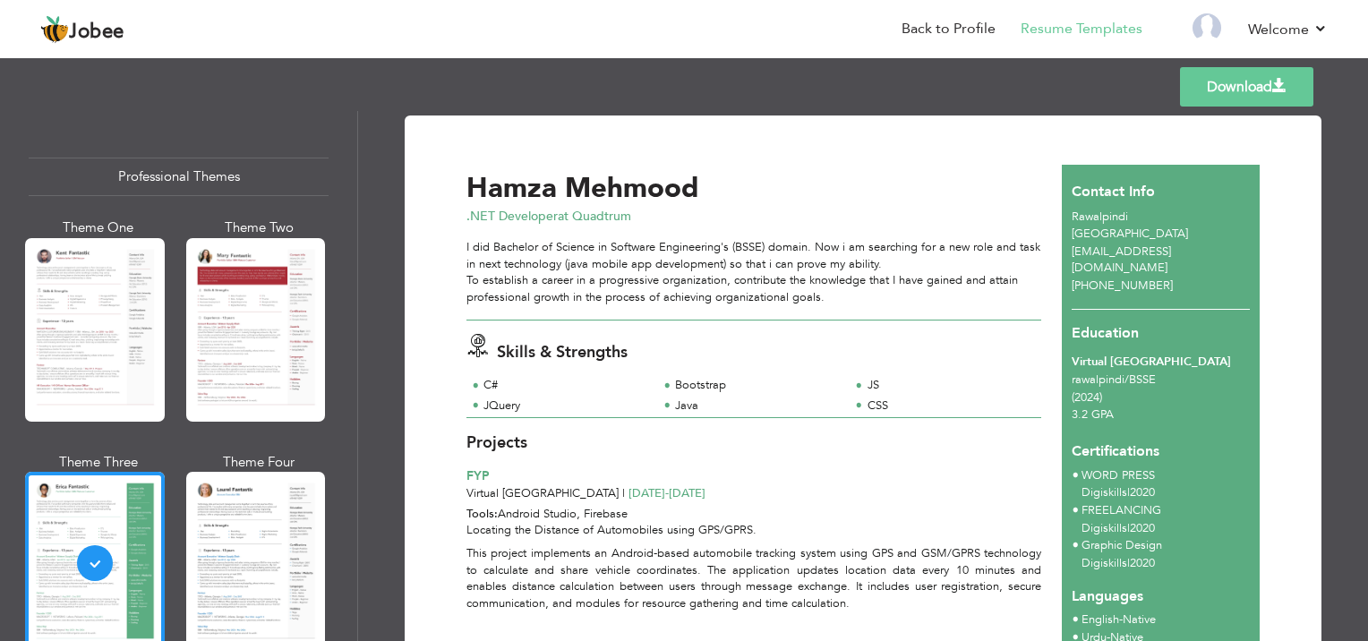
click at [602, 211] on span "at Quadtrum" at bounding box center [594, 216] width 73 height 17
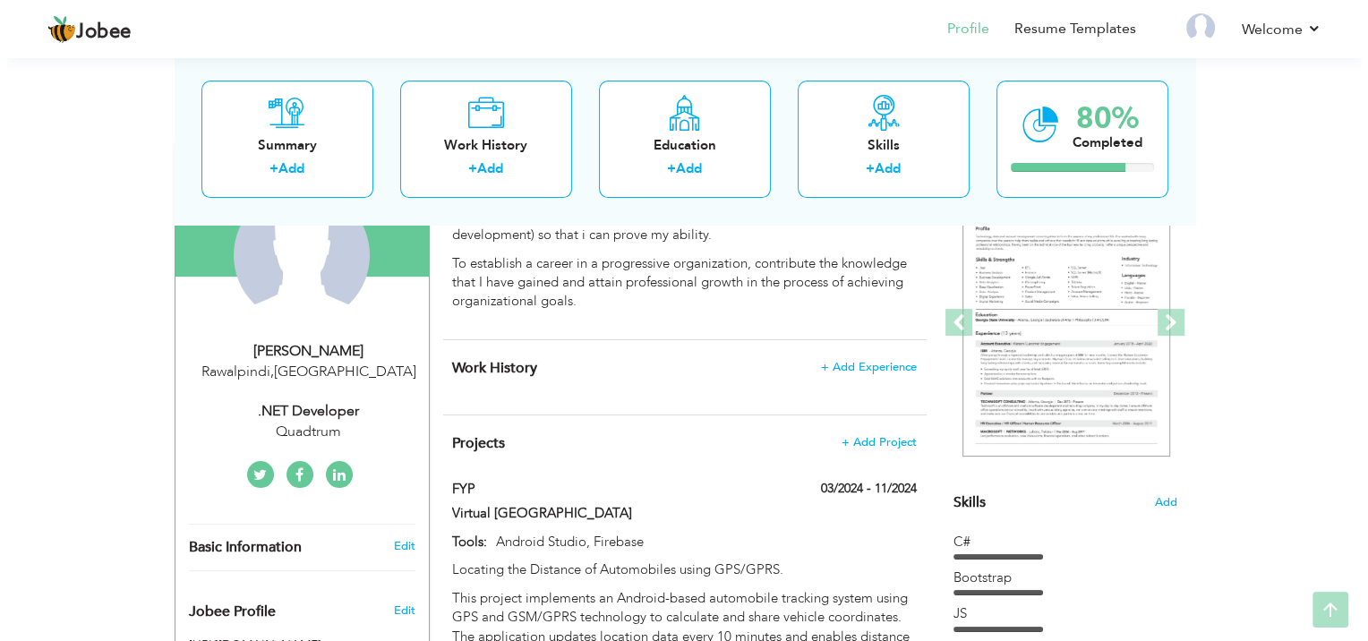
scroll to position [197, 0]
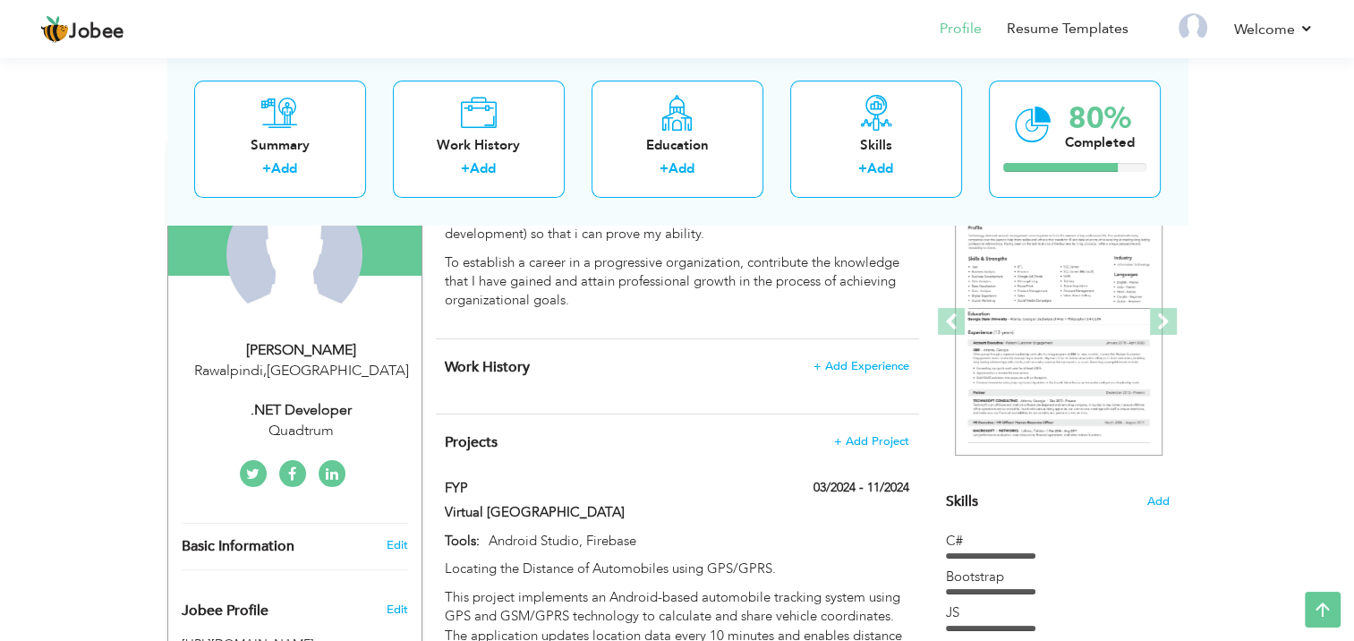
click at [329, 408] on div ".NET Developer" at bounding box center [302, 410] width 240 height 21
type input "Hamza"
type input "Mehmood"
type input "+923078100992"
select select "number:166"
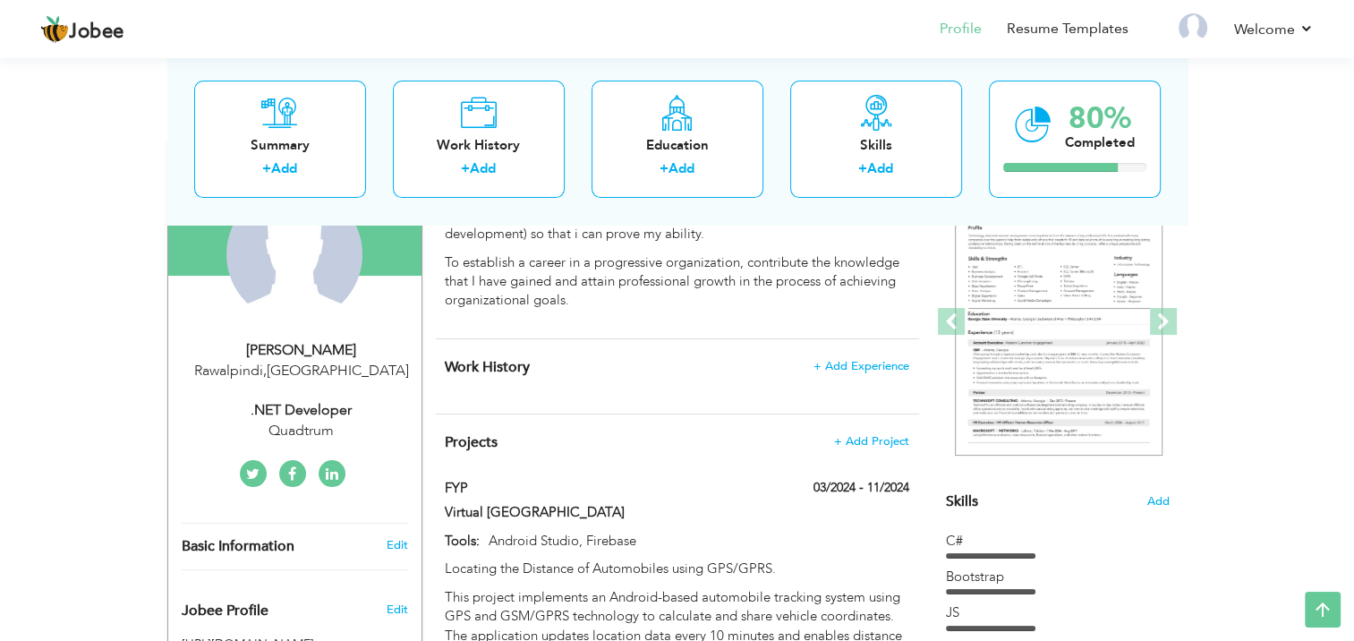
type input "Rawalpindi"
select select "number:2"
type input "Quadtrum"
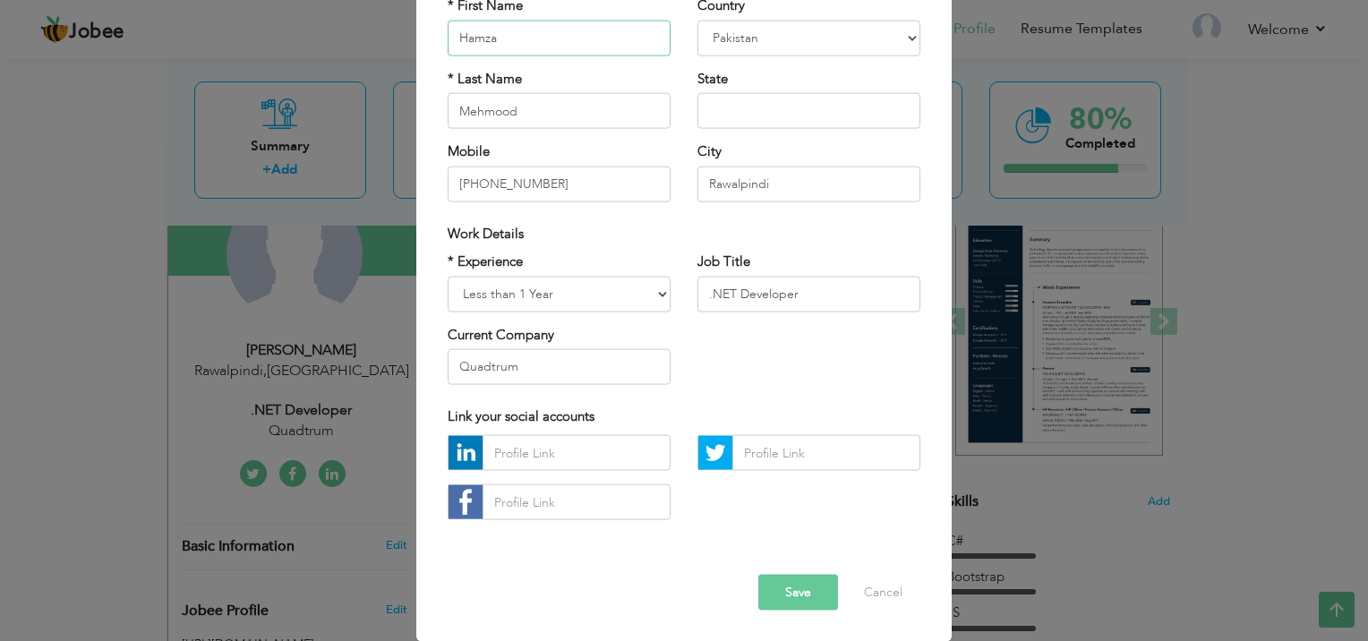
scroll to position [64, 0]
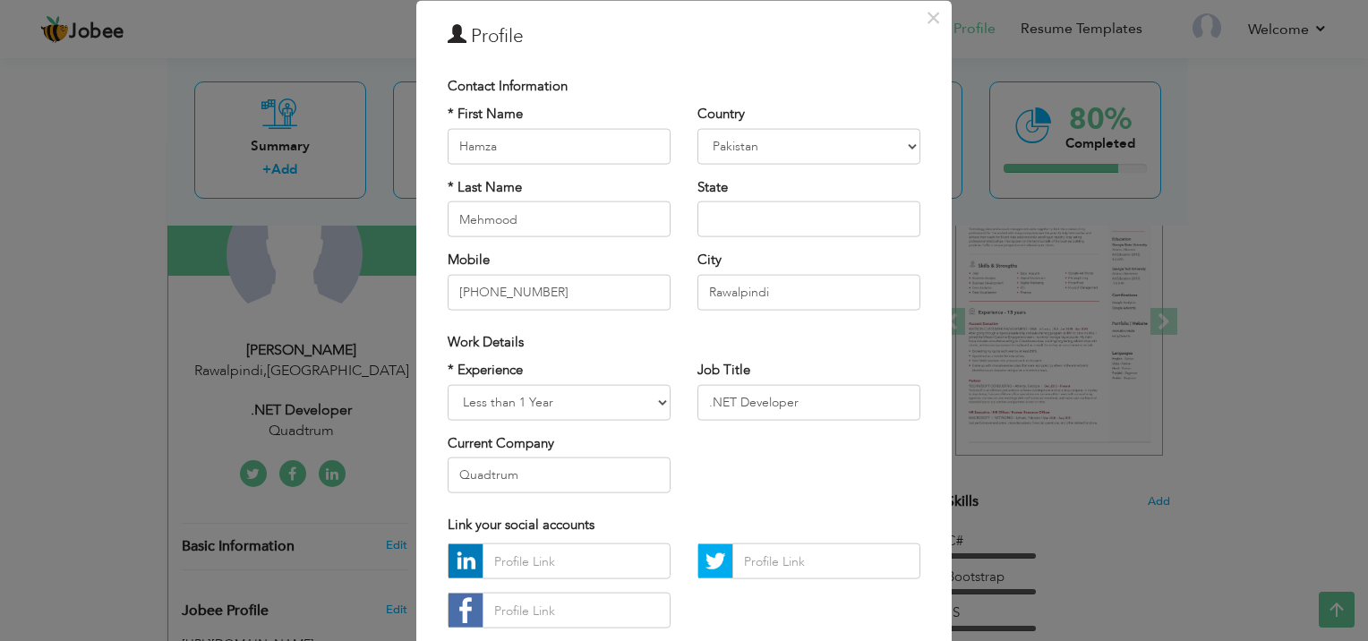
click at [191, 405] on div "× Profile Contact Information * First Name Hamza * Last Name Mehmood" at bounding box center [684, 320] width 1368 height 641
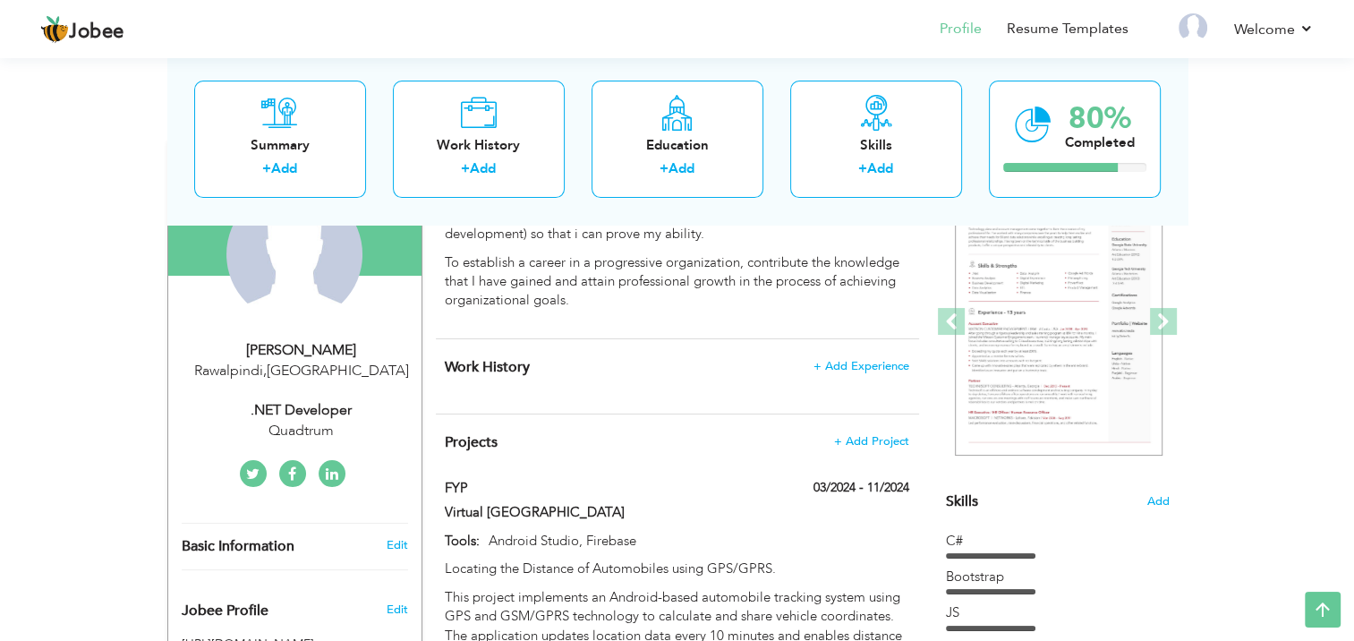
click at [337, 430] on div "Quadtrum" at bounding box center [302, 431] width 240 height 21
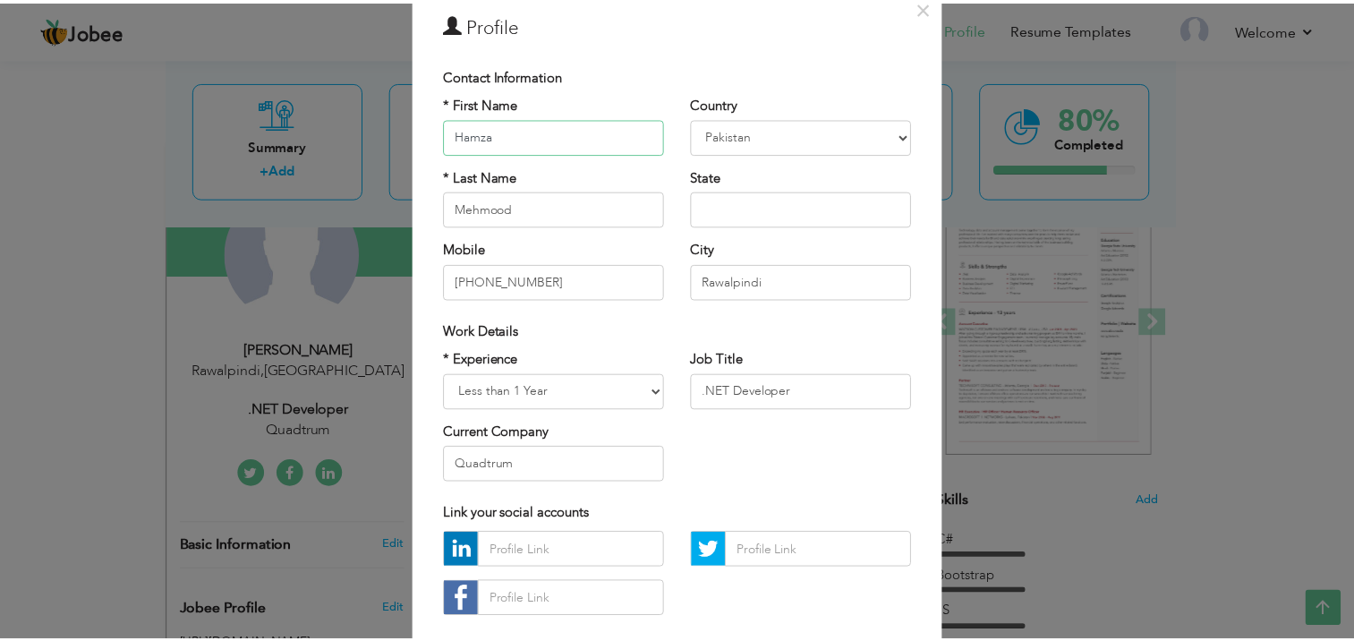
scroll to position [173, 0]
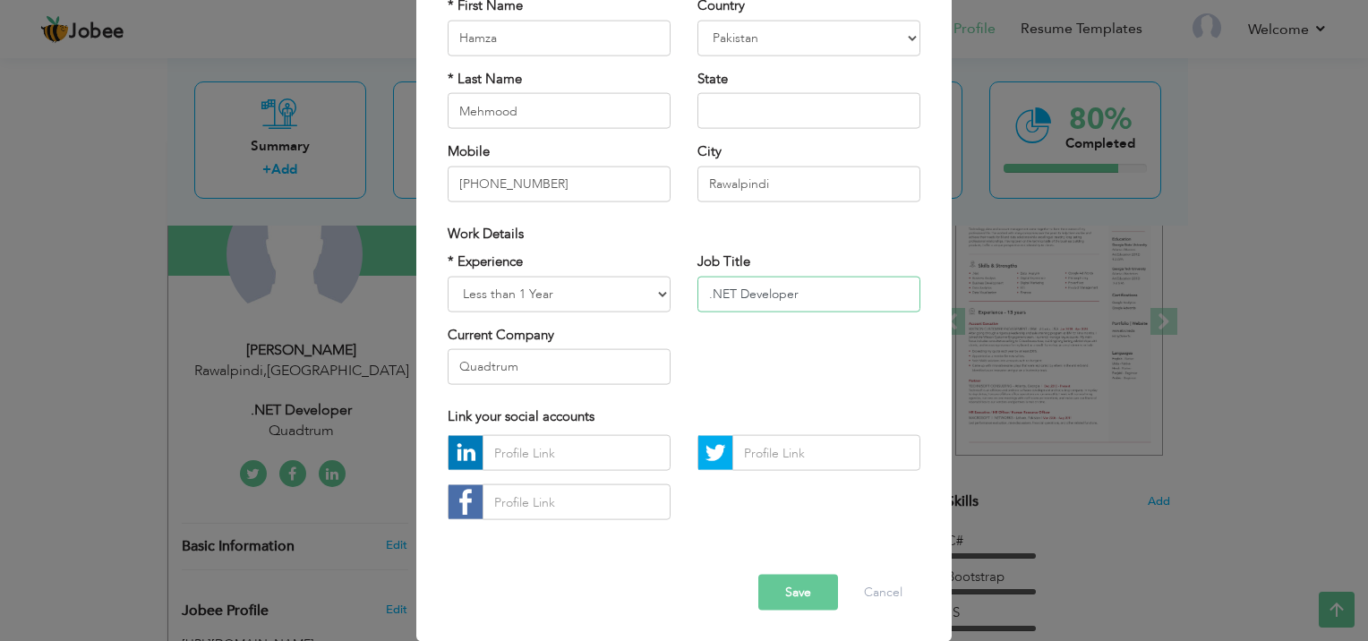
click at [859, 294] on input ".NET Developer" at bounding box center [808, 294] width 223 height 36
click at [729, 289] on input ".NET Developer" at bounding box center [808, 294] width 223 height 36
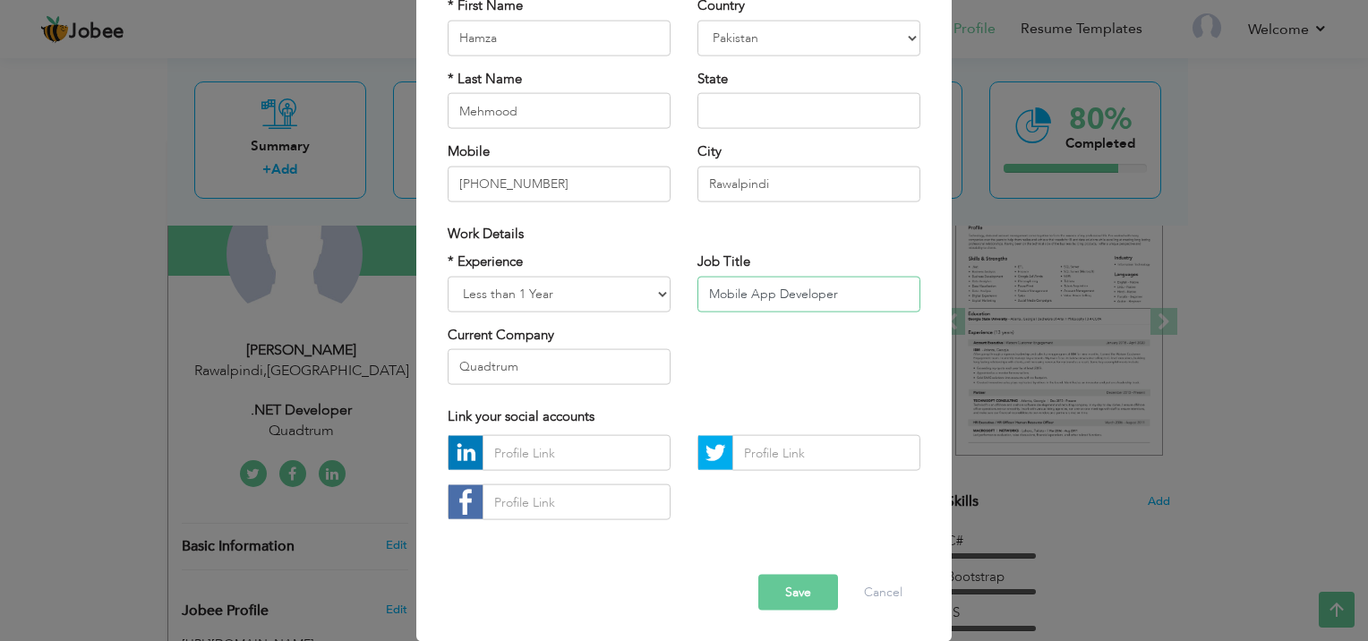
type input "Mobile App Developer"
type input "Q"
click at [775, 582] on button "Save" at bounding box center [798, 593] width 80 height 36
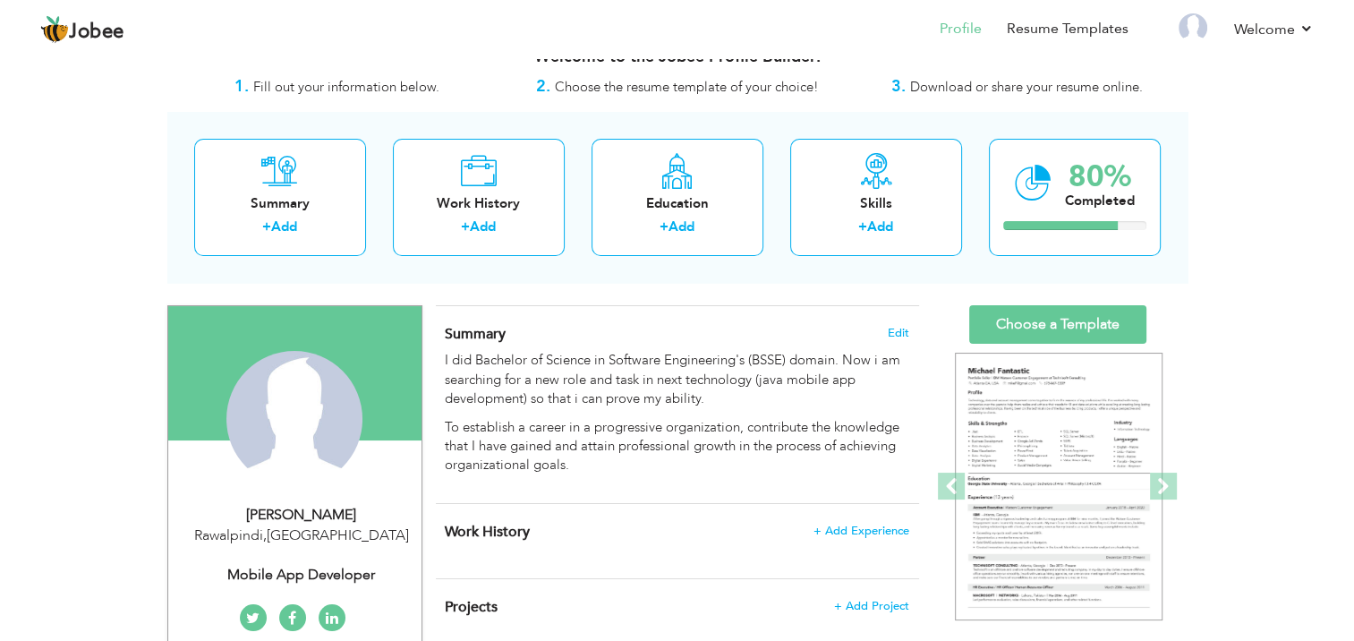
scroll to position [0, 0]
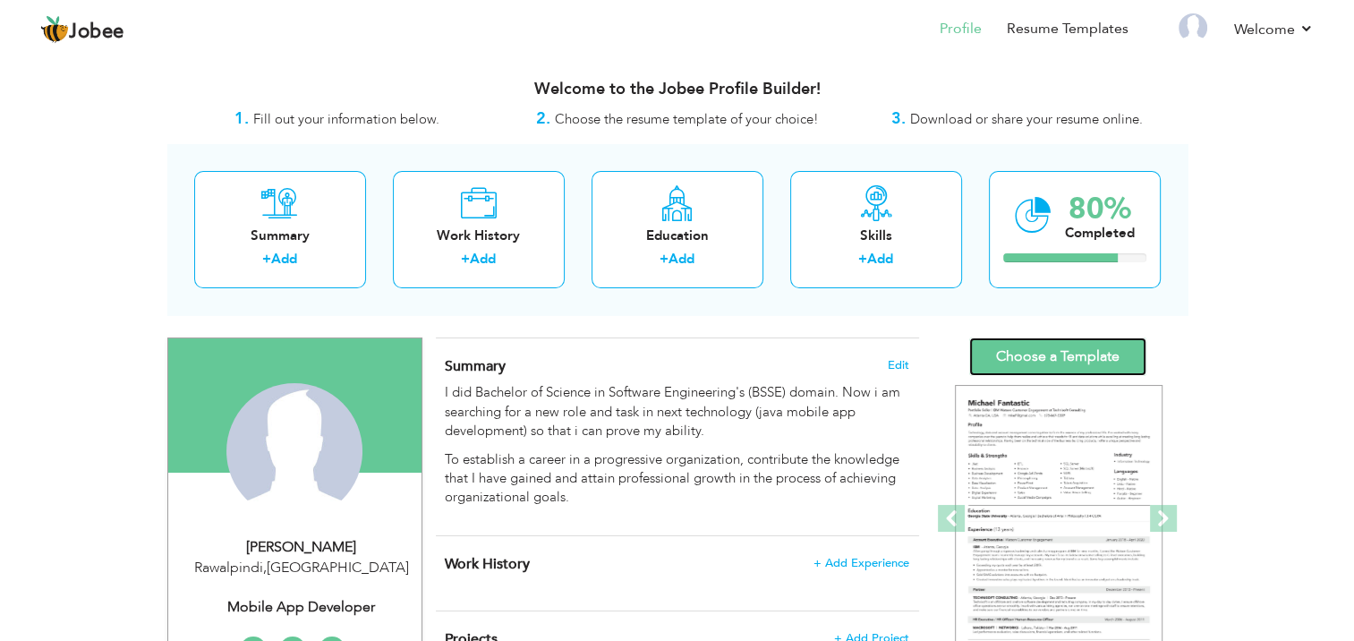
click at [1078, 344] on link "Choose a Template" at bounding box center [1058, 356] width 177 height 38
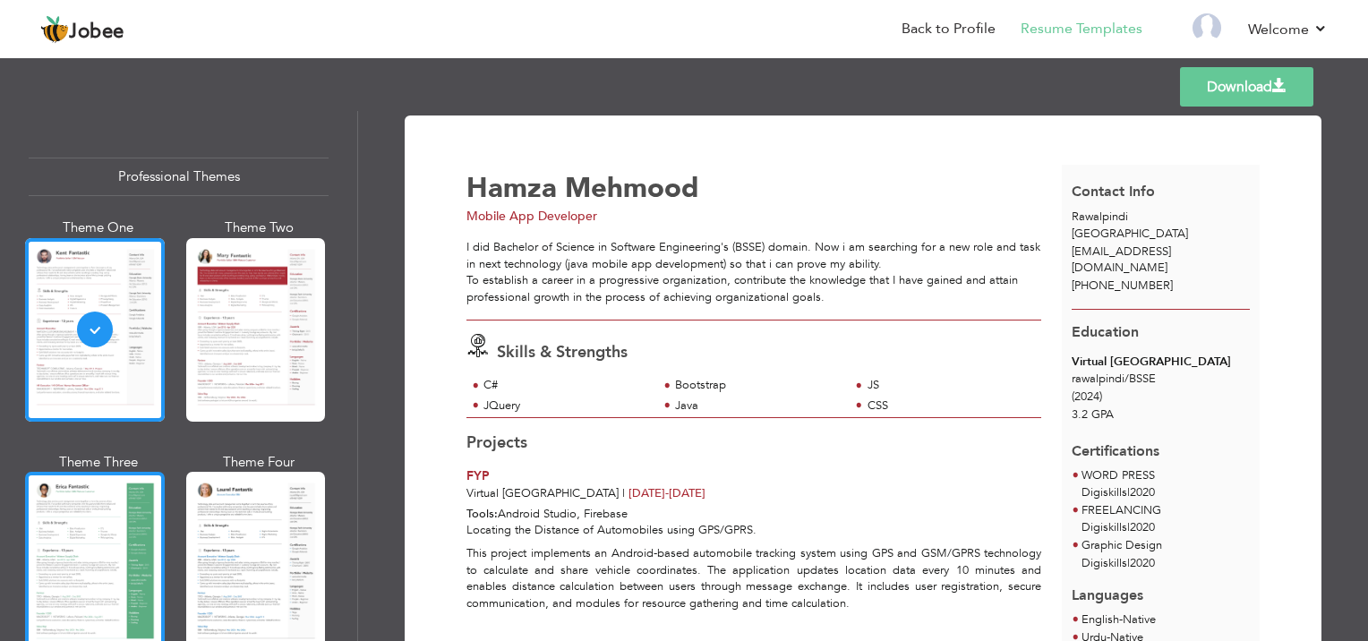
click at [132, 527] on div at bounding box center [95, 564] width 140 height 184
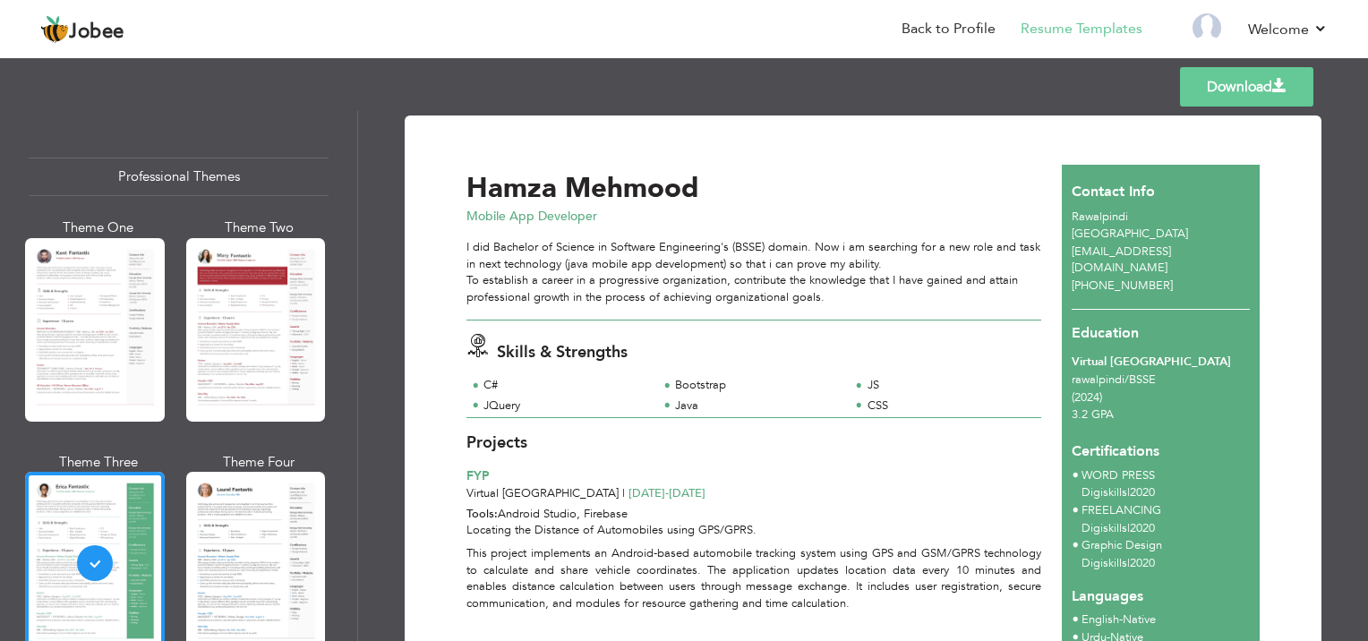
click at [1274, 92] on span at bounding box center [1279, 86] width 14 height 14
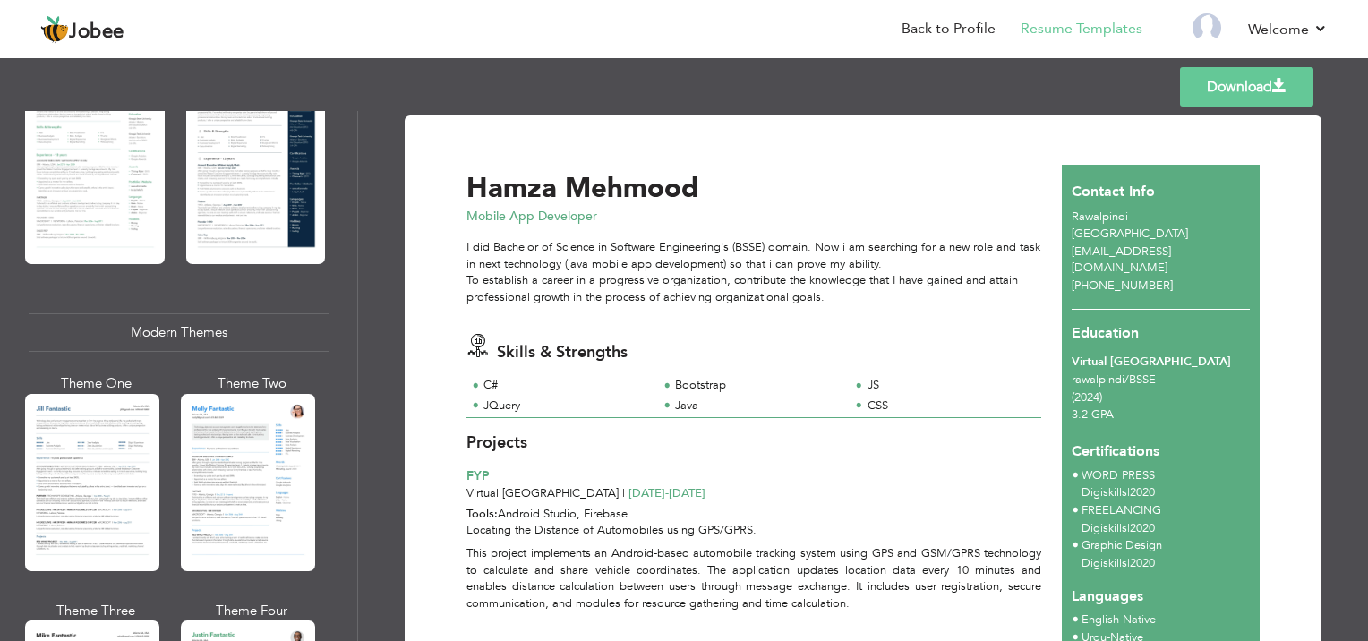
scroll to position [627, 0]
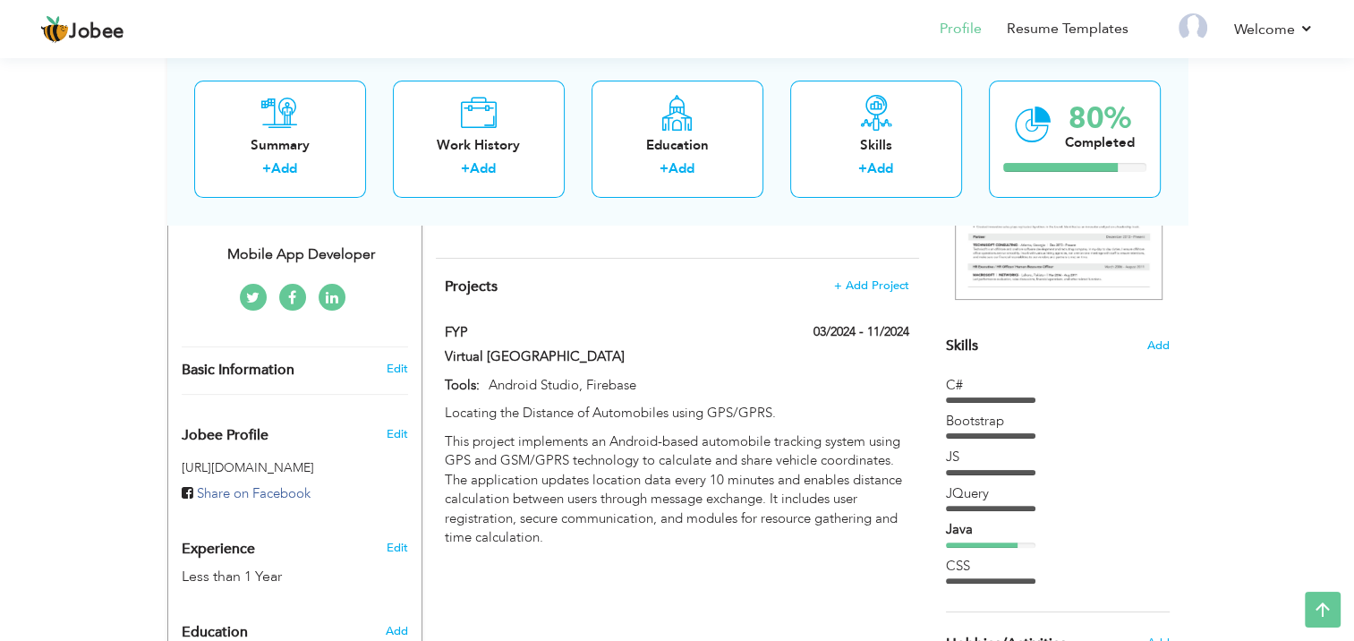
scroll to position [347, 0]
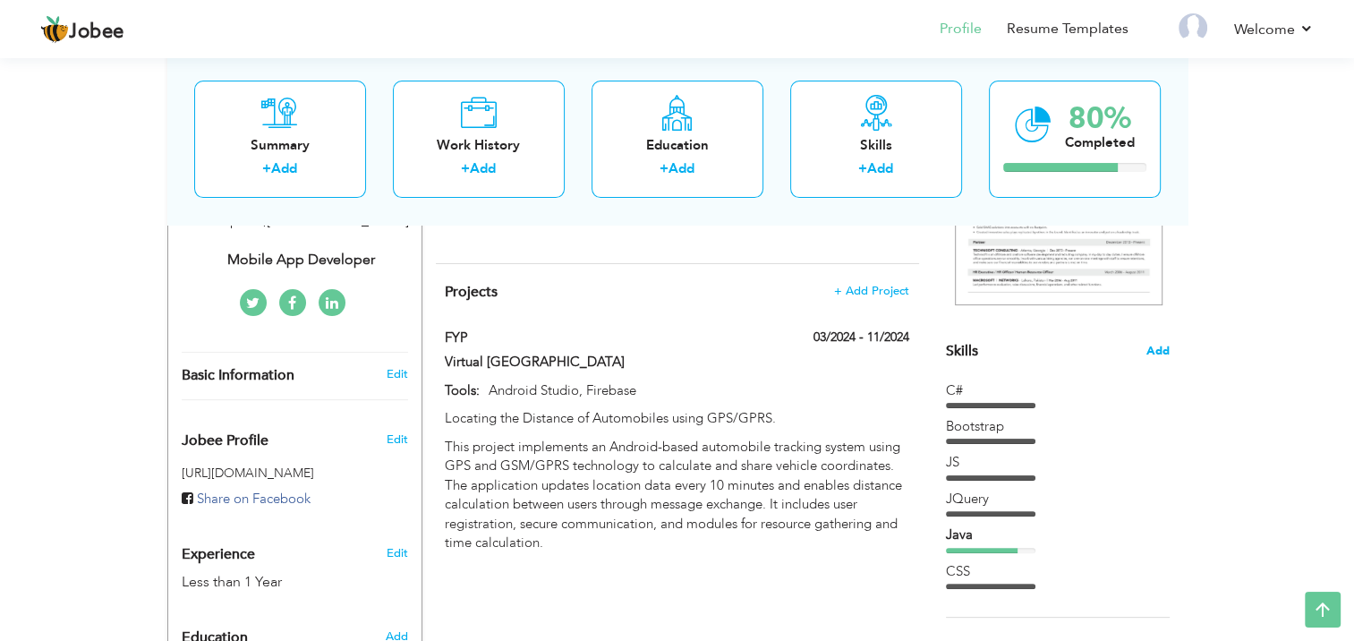
click at [1164, 344] on span "Add" at bounding box center [1158, 351] width 23 height 17
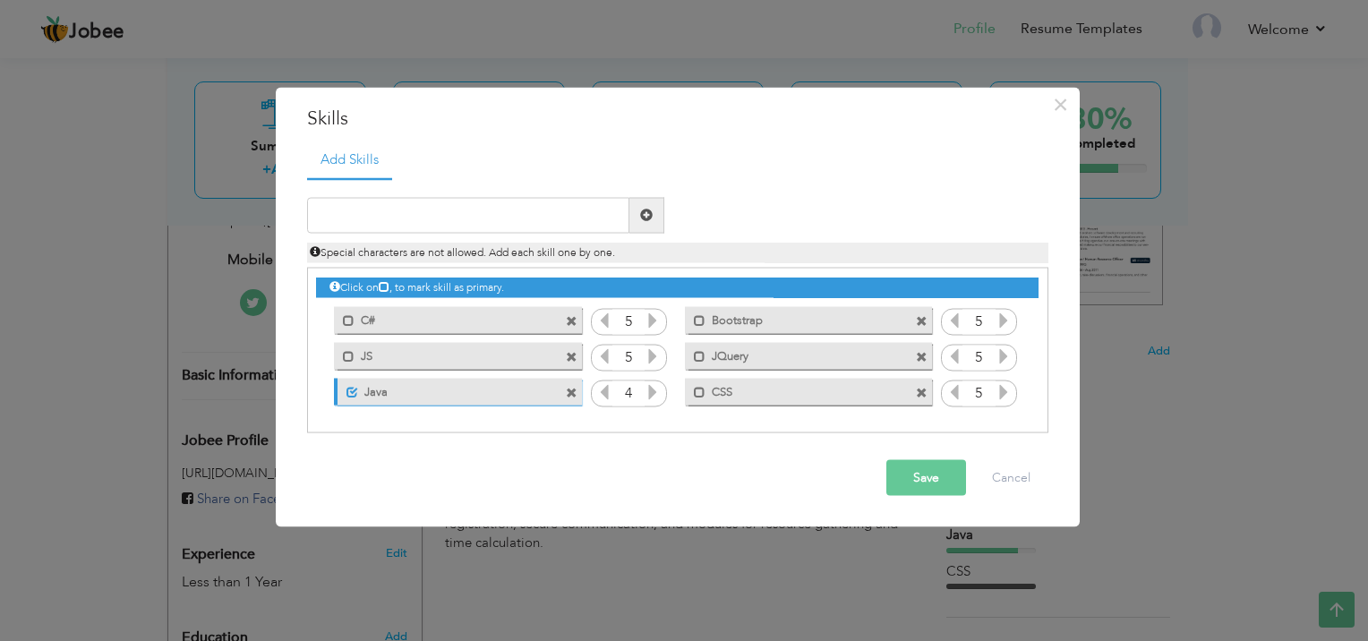
drag, startPoint x: 440, startPoint y: 388, endPoint x: 427, endPoint y: 310, distance: 79.0
click at [427, 310] on div "Click on , to mark skill as primary. Mark as primary skill. C# 5 Mark as primar…" at bounding box center [677, 339] width 722 height 141
click at [401, 208] on input "text" at bounding box center [468, 215] width 322 height 36
type input "XML"
click at [935, 482] on button "Save" at bounding box center [926, 477] width 80 height 36
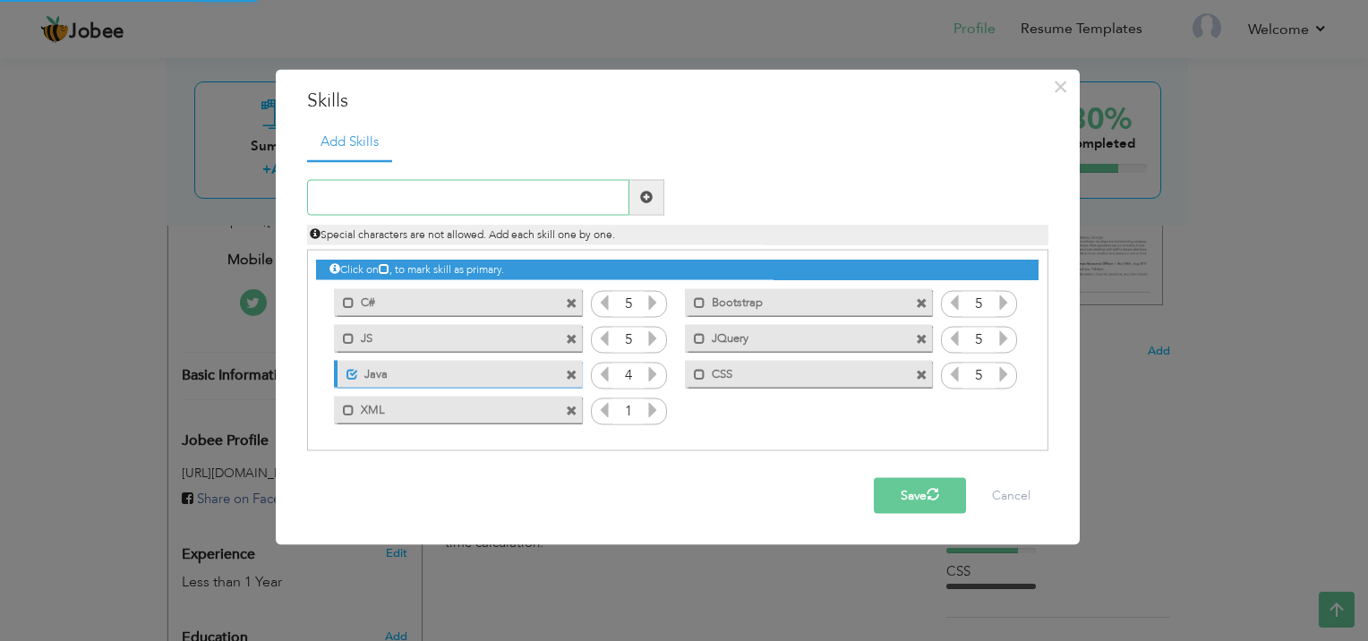
click at [473, 201] on input "text" at bounding box center [468, 197] width 322 height 36
type input "oo"
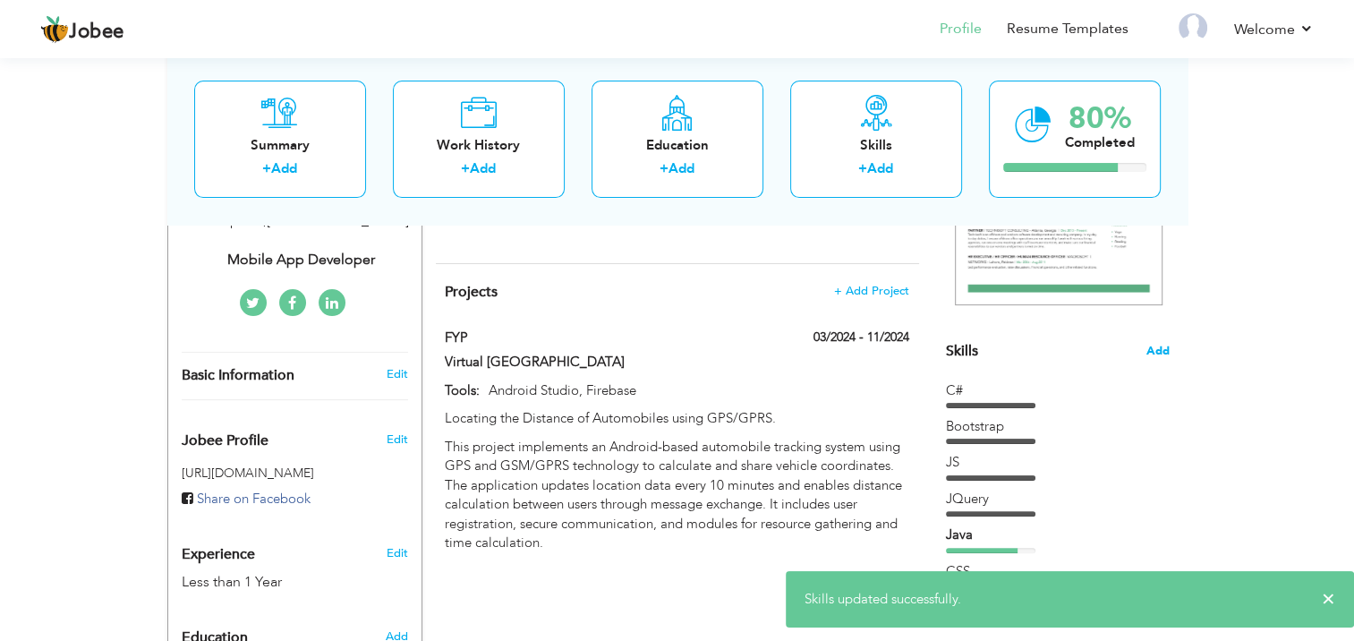
click at [1161, 350] on span "Add" at bounding box center [1158, 351] width 23 height 17
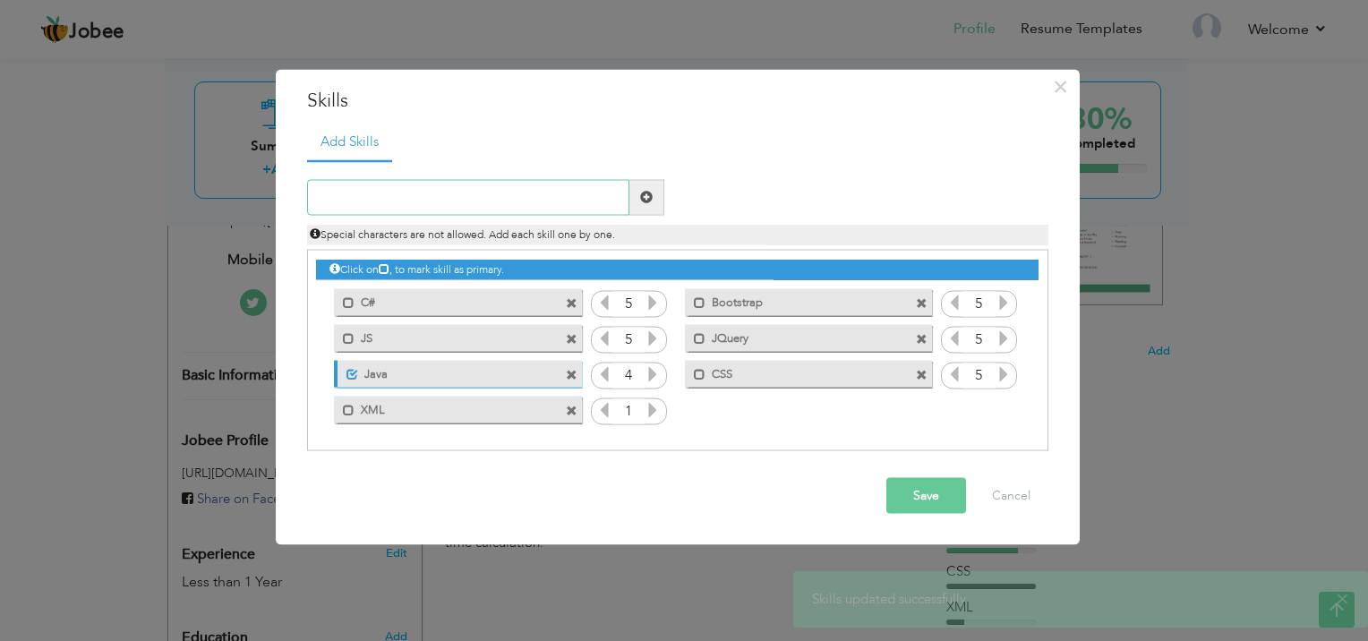
click at [473, 202] on input "text" at bounding box center [468, 197] width 322 height 36
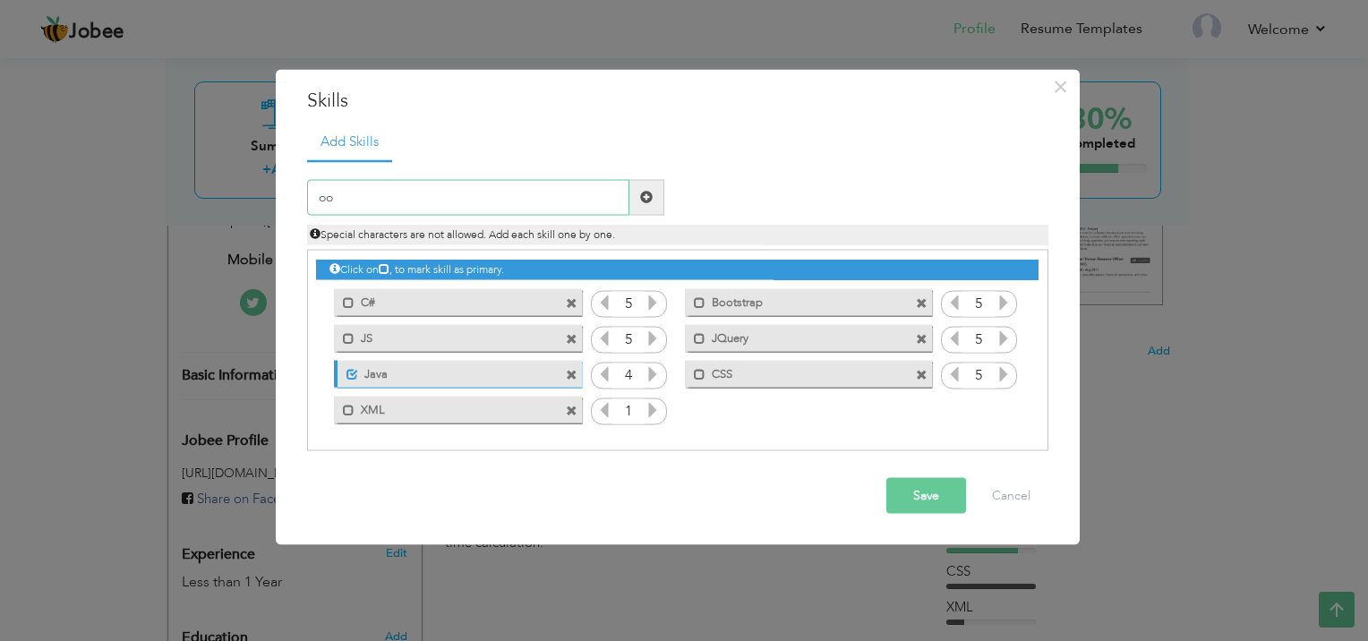
click at [473, 202] on input "oo" at bounding box center [468, 197] width 322 height 36
type input "o"
type input "OOP"
click at [933, 491] on button "Save" at bounding box center [926, 495] width 80 height 36
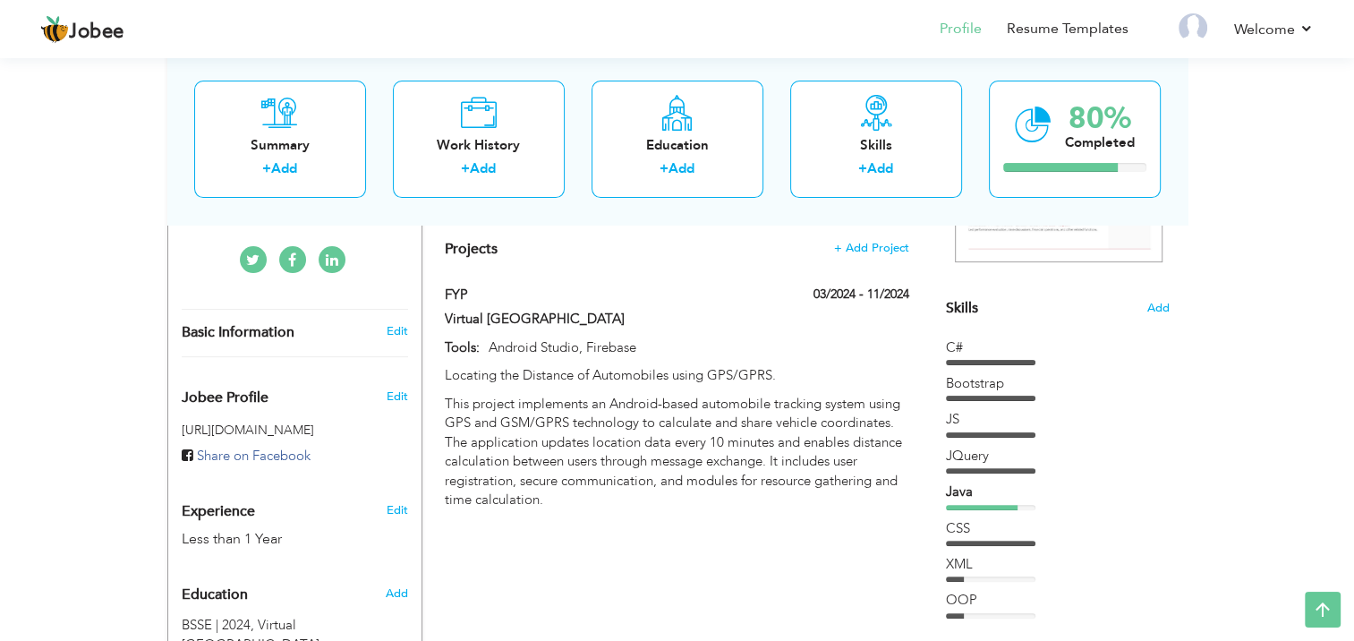
scroll to position [389, 0]
click at [1160, 302] on span "Add" at bounding box center [1158, 310] width 23 height 17
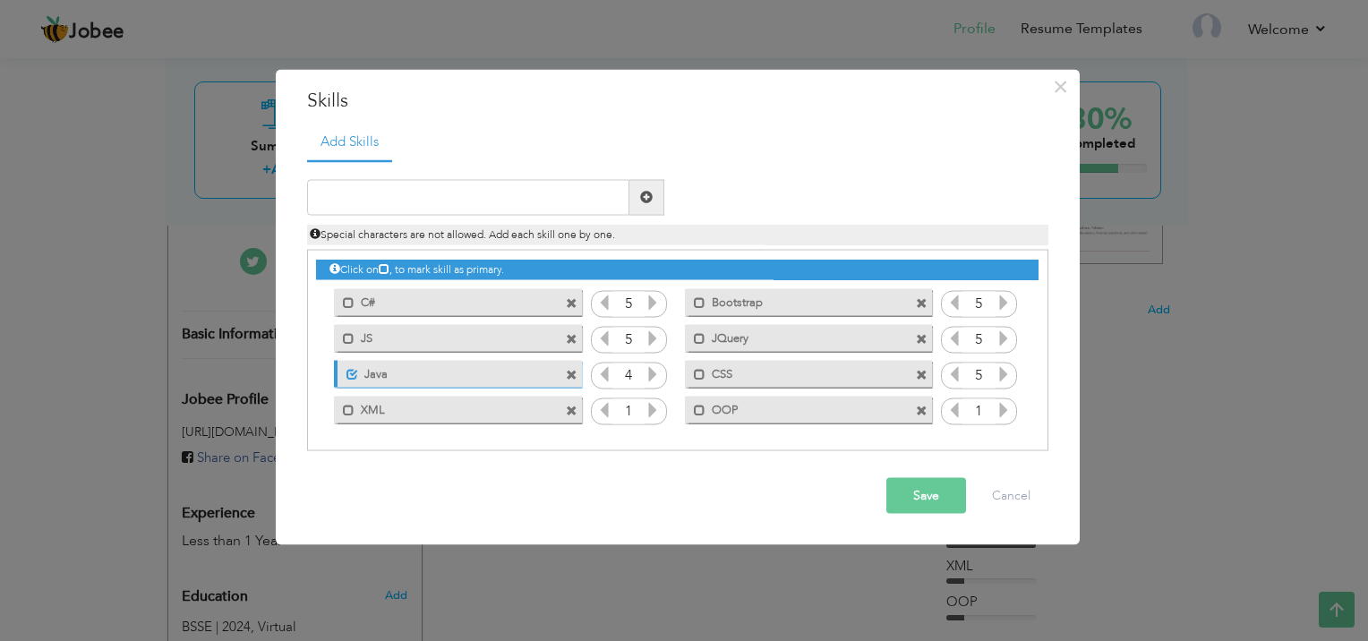
click at [1004, 415] on icon at bounding box center [1003, 409] width 16 height 16
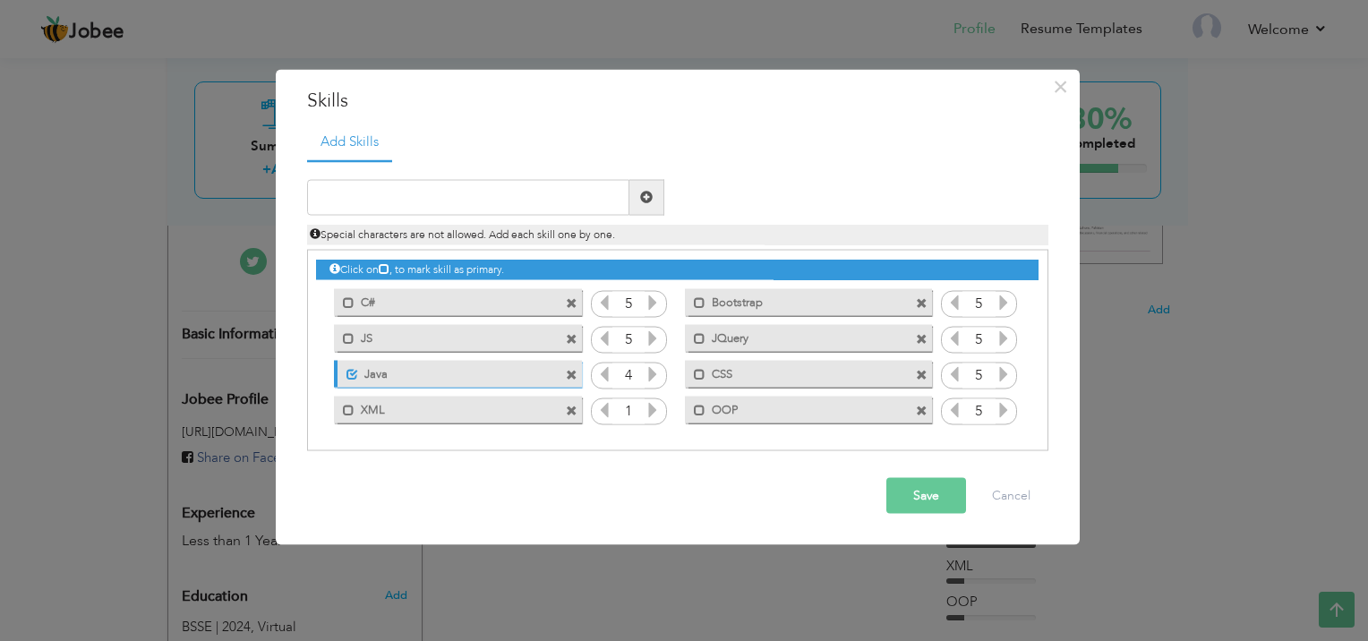
click at [1004, 415] on icon at bounding box center [1003, 409] width 16 height 16
click at [653, 410] on icon at bounding box center [653, 409] width 16 height 16
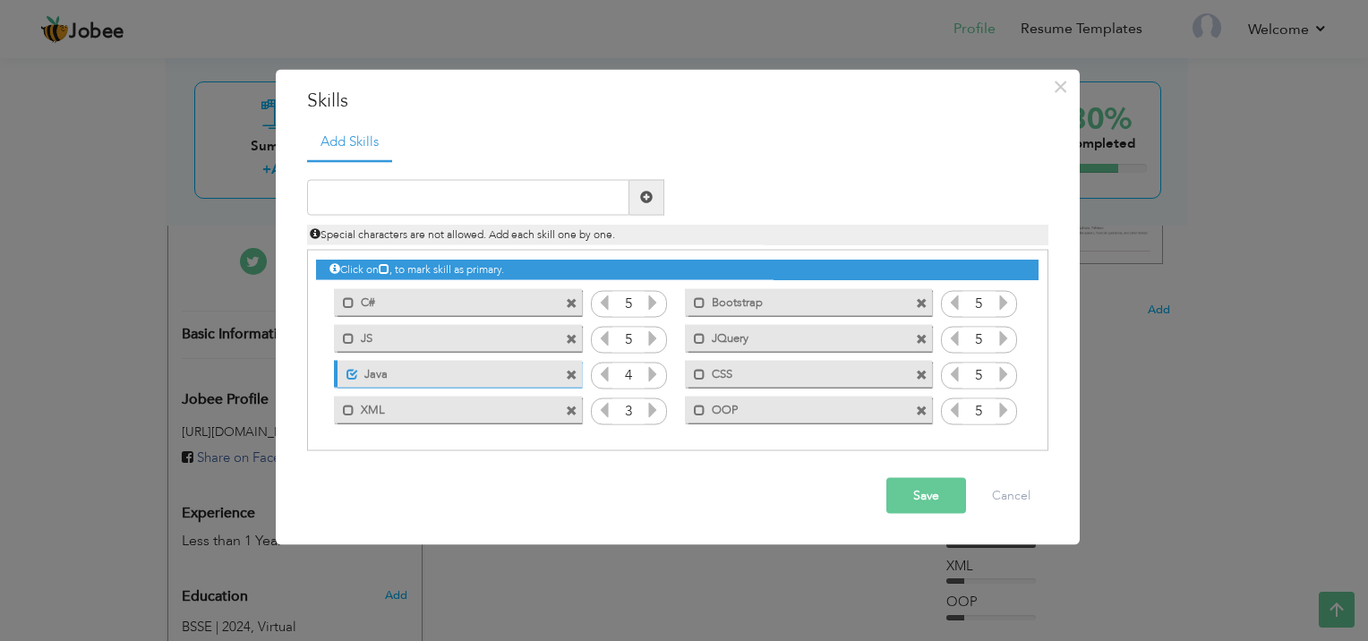
click at [653, 410] on icon at bounding box center [653, 409] width 16 height 16
drag, startPoint x: 653, startPoint y: 410, endPoint x: 645, endPoint y: 369, distance: 41.8
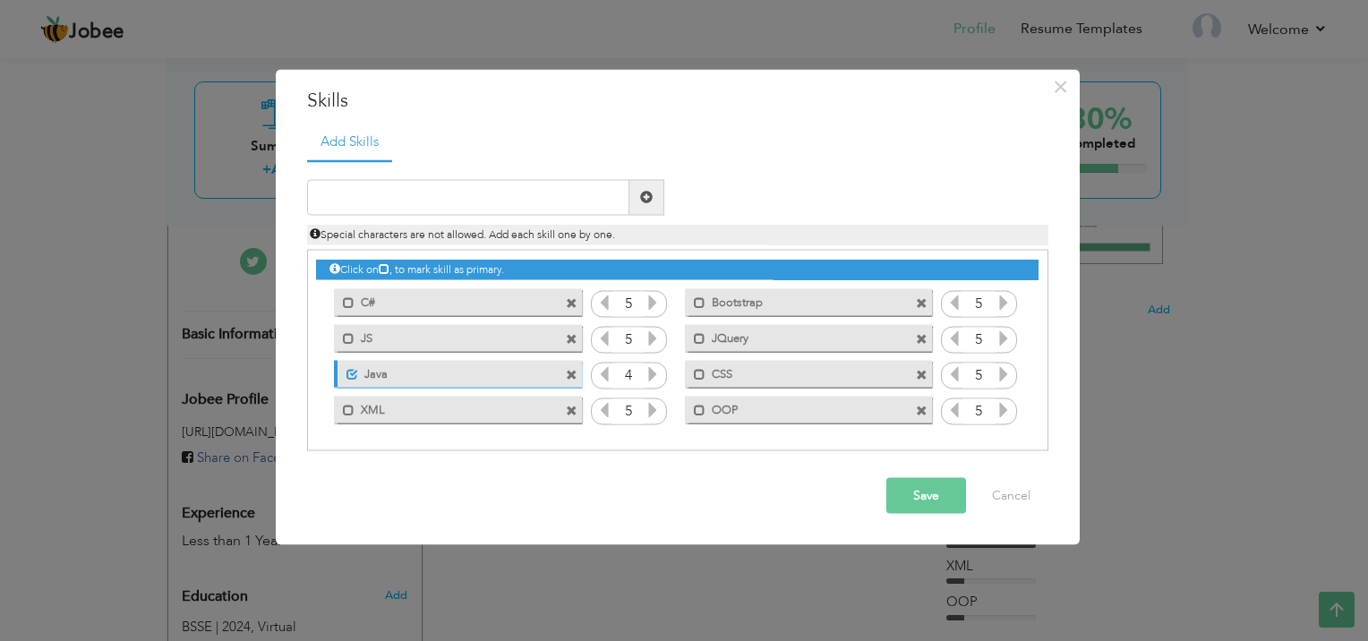
click at [645, 369] on div "Click on , to mark skill as primary. Mark as primary skill. C# 5 Mark as primar…" at bounding box center [677, 339] width 722 height 177
click at [645, 369] on icon at bounding box center [653, 373] width 16 height 16
click at [918, 497] on button "Save" at bounding box center [926, 495] width 80 height 36
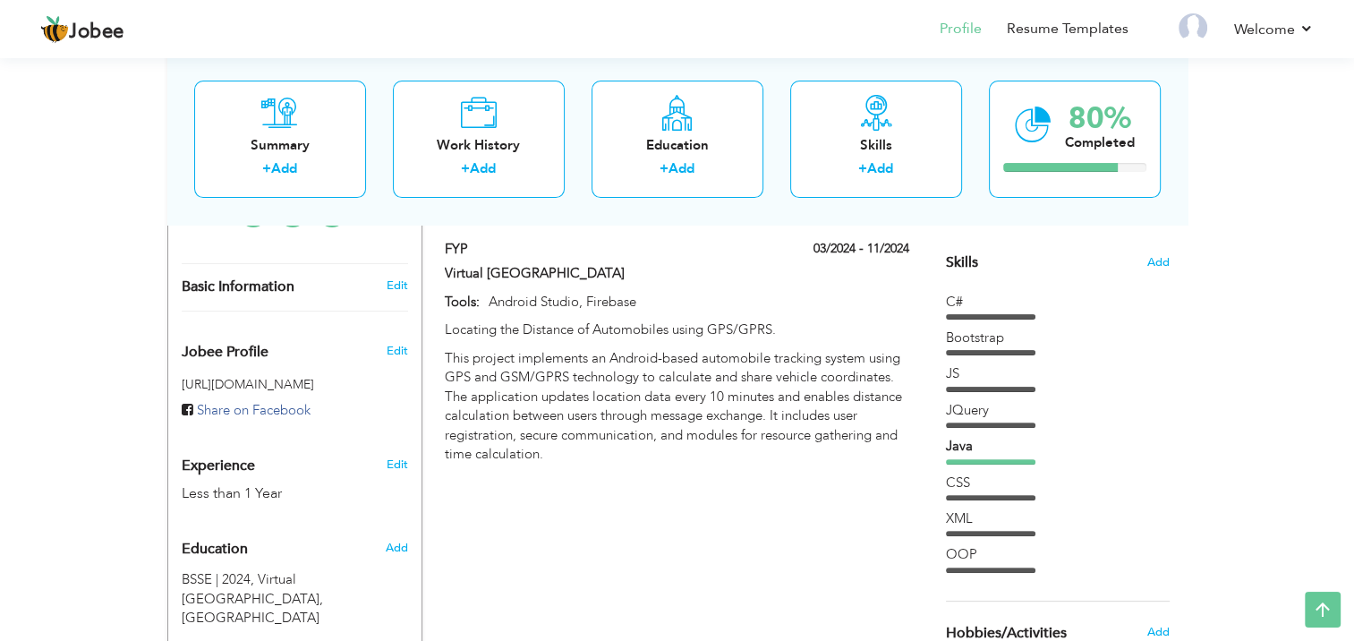
scroll to position [435, 0]
click at [1166, 261] on span "Add" at bounding box center [1158, 263] width 23 height 17
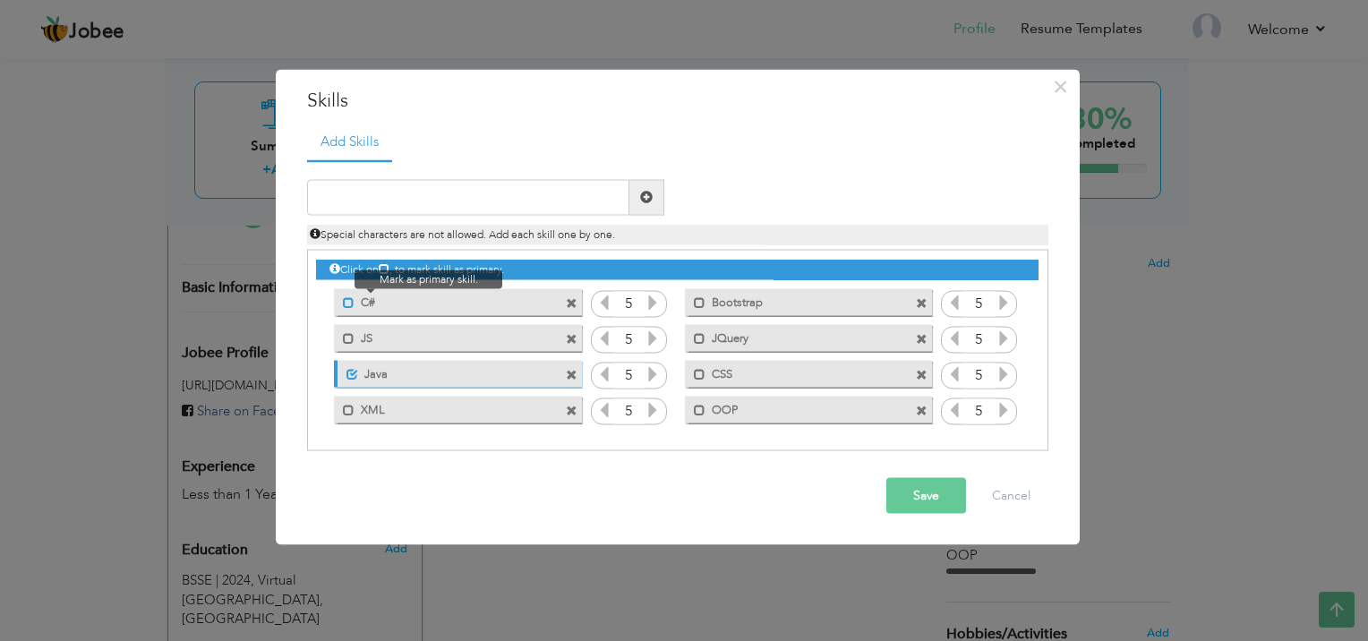
click at [346, 301] on span at bounding box center [349, 303] width 12 height 12
click at [351, 337] on span at bounding box center [349, 339] width 12 height 12
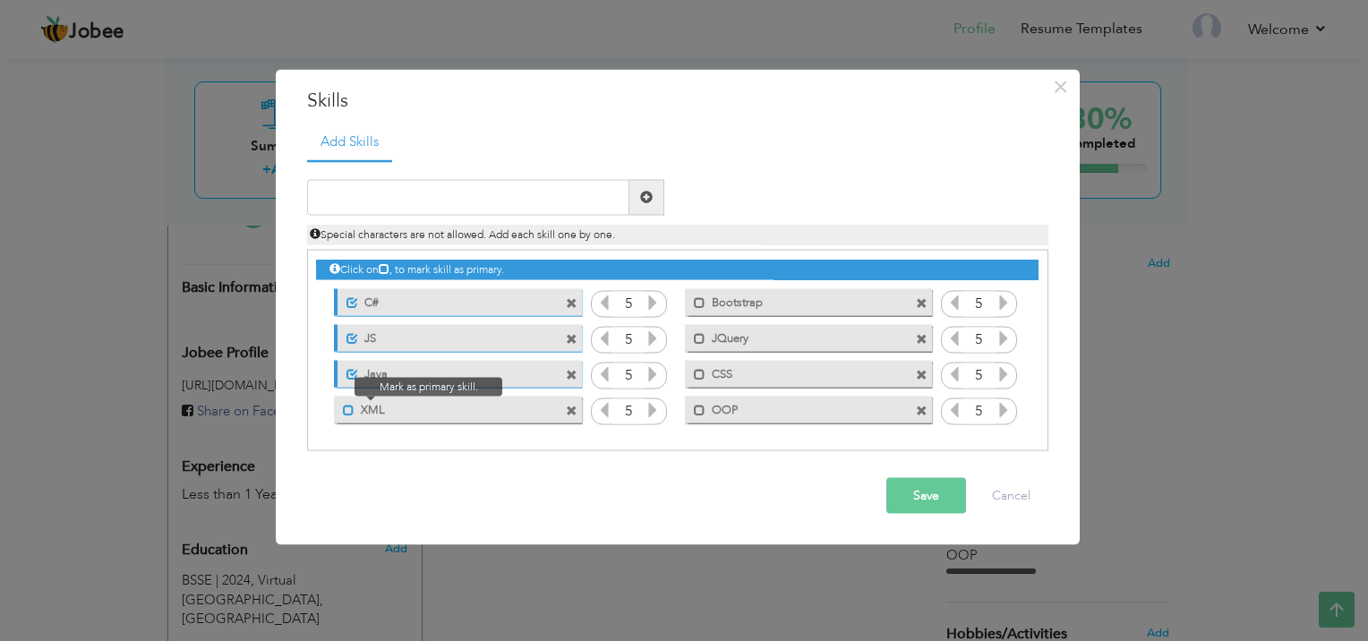
click at [346, 415] on span at bounding box center [349, 411] width 12 height 12
drag, startPoint x: 697, startPoint y: 408, endPoint x: 698, endPoint y: 361, distance: 47.5
click at [698, 361] on div "Click on , to mark skill as primary. Unmark as primary skill. C# 5 Bootstrap 5 …" at bounding box center [677, 339] width 722 height 177
drag, startPoint x: 698, startPoint y: 361, endPoint x: 698, endPoint y: 372, distance: 11.6
click at [698, 372] on span at bounding box center [695, 370] width 21 height 18
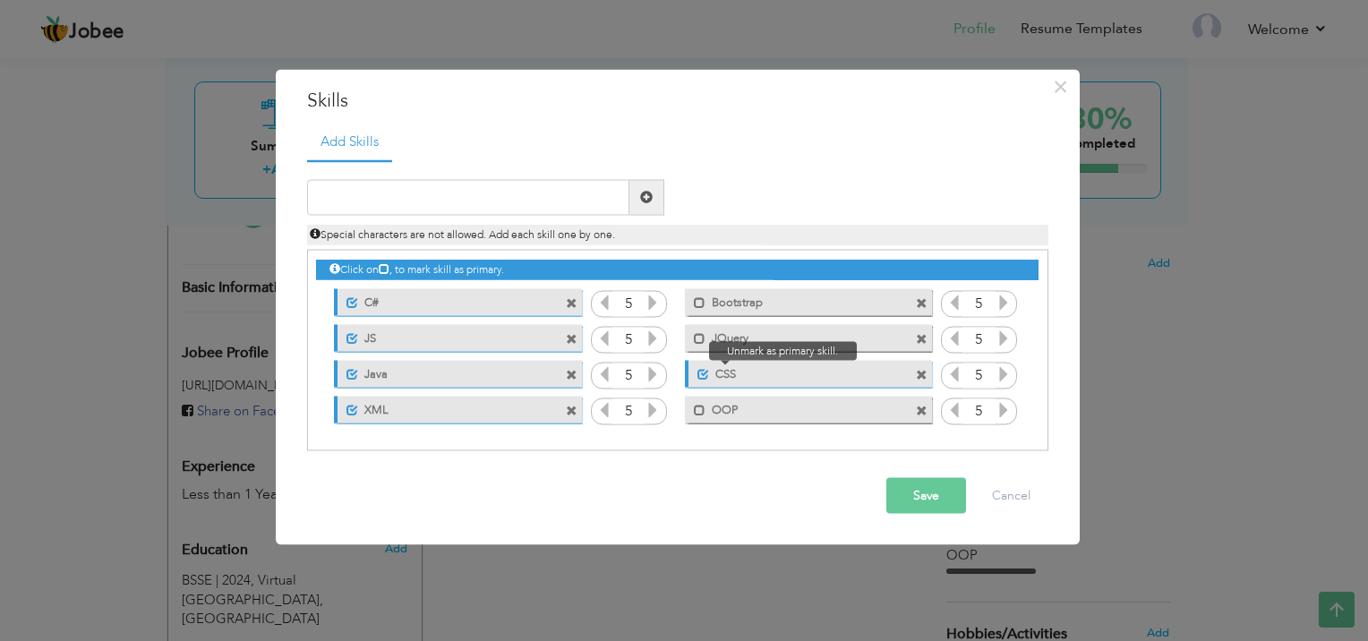
click at [698, 372] on span at bounding box center [703, 375] width 12 height 12
click at [698, 372] on span at bounding box center [700, 375] width 12 height 12
click at [698, 372] on span at bounding box center [703, 375] width 12 height 12
click at [698, 372] on span at bounding box center [700, 375] width 12 height 12
click at [698, 339] on span at bounding box center [700, 339] width 12 height 12
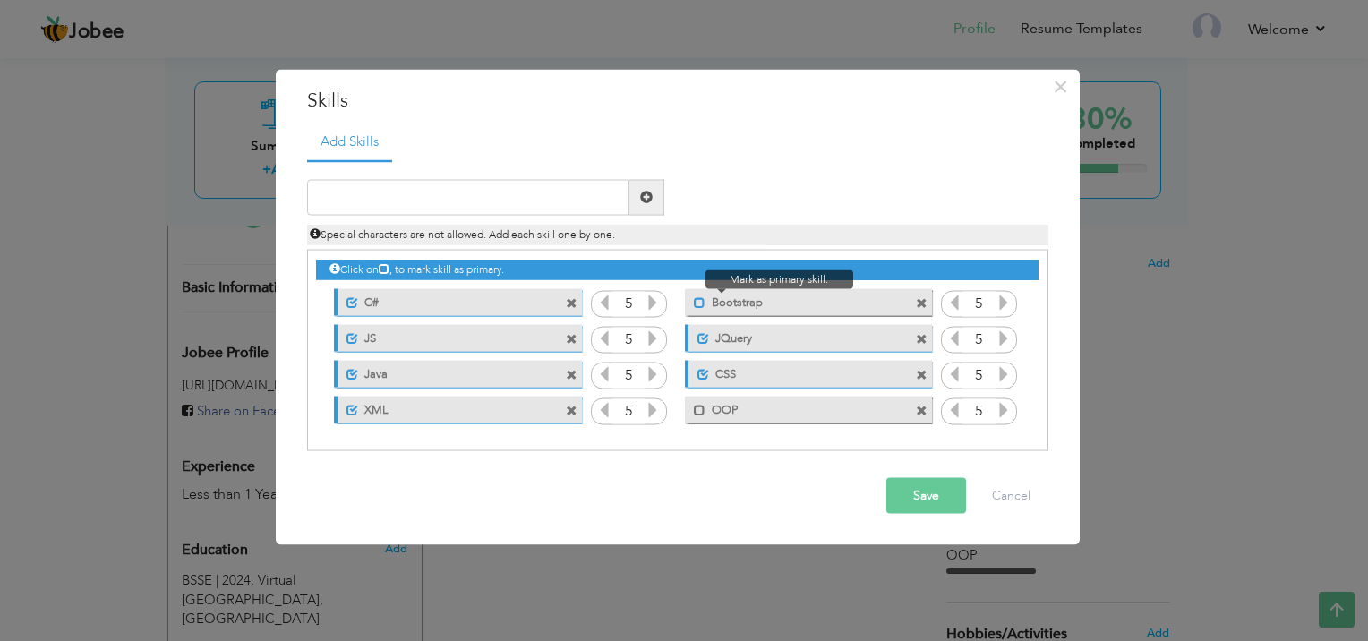
click at [699, 297] on span at bounding box center [700, 303] width 12 height 12
click at [697, 415] on span at bounding box center [700, 411] width 12 height 12
click at [901, 498] on button "Save" at bounding box center [926, 495] width 80 height 36
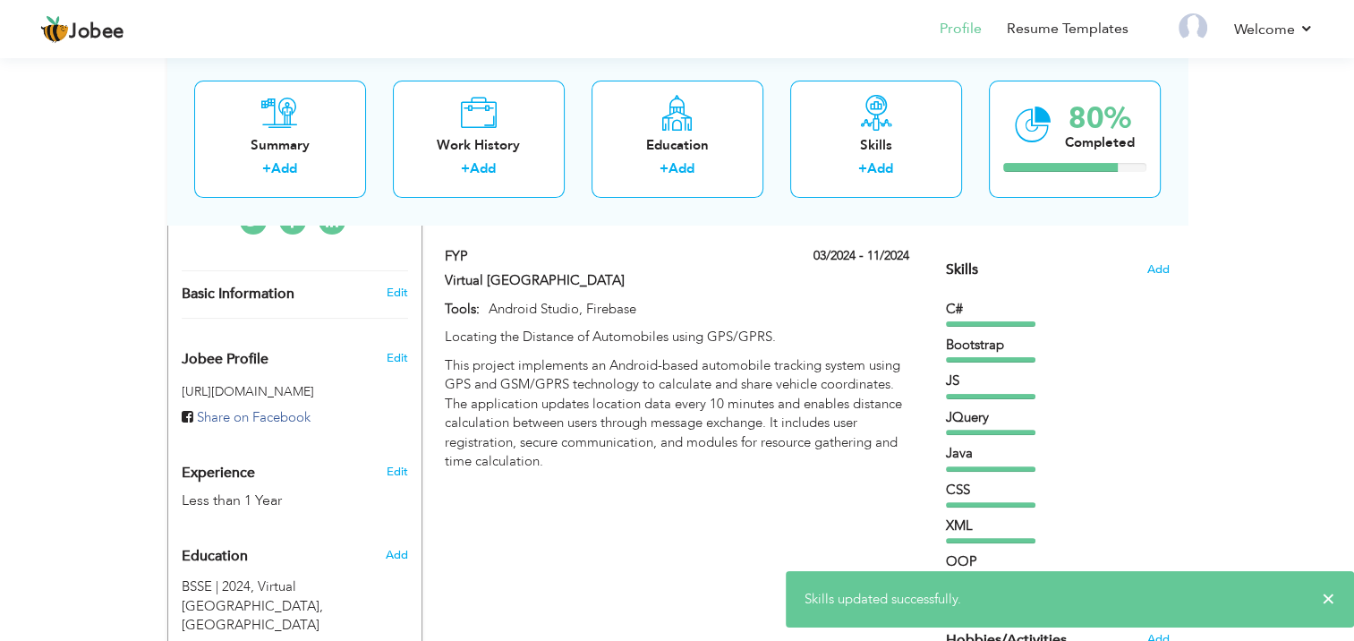
scroll to position [0, 0]
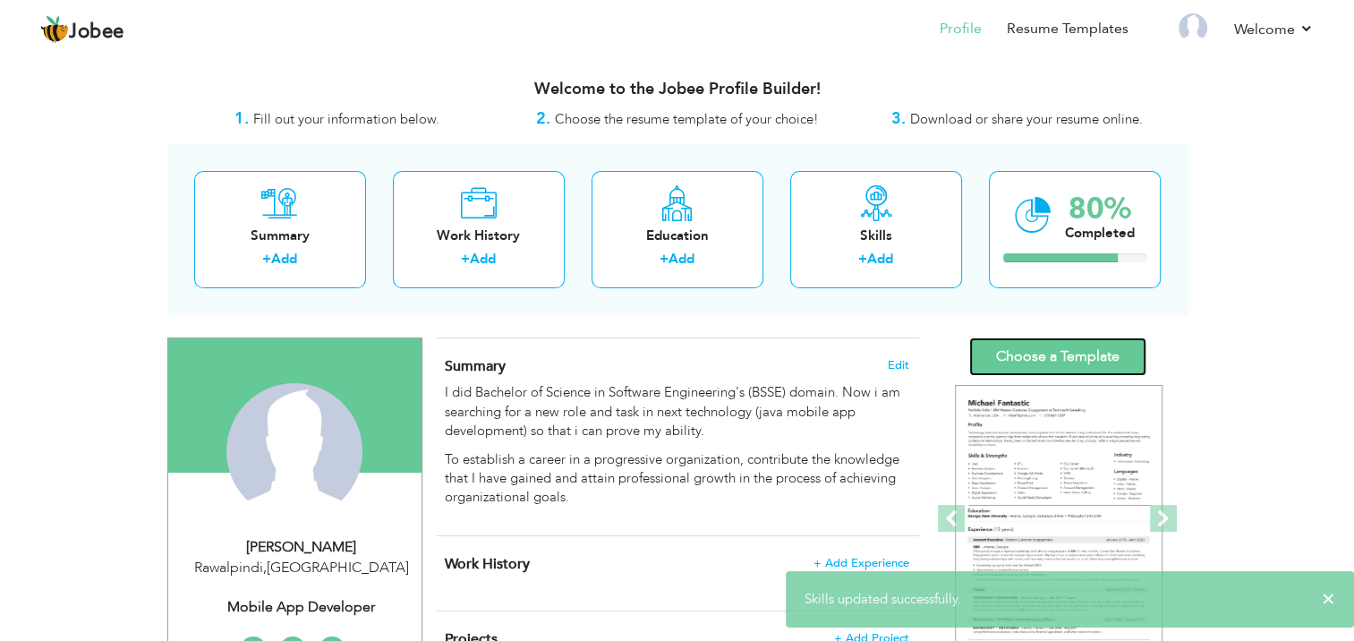
click at [1068, 356] on link "Choose a Template" at bounding box center [1058, 356] width 177 height 38
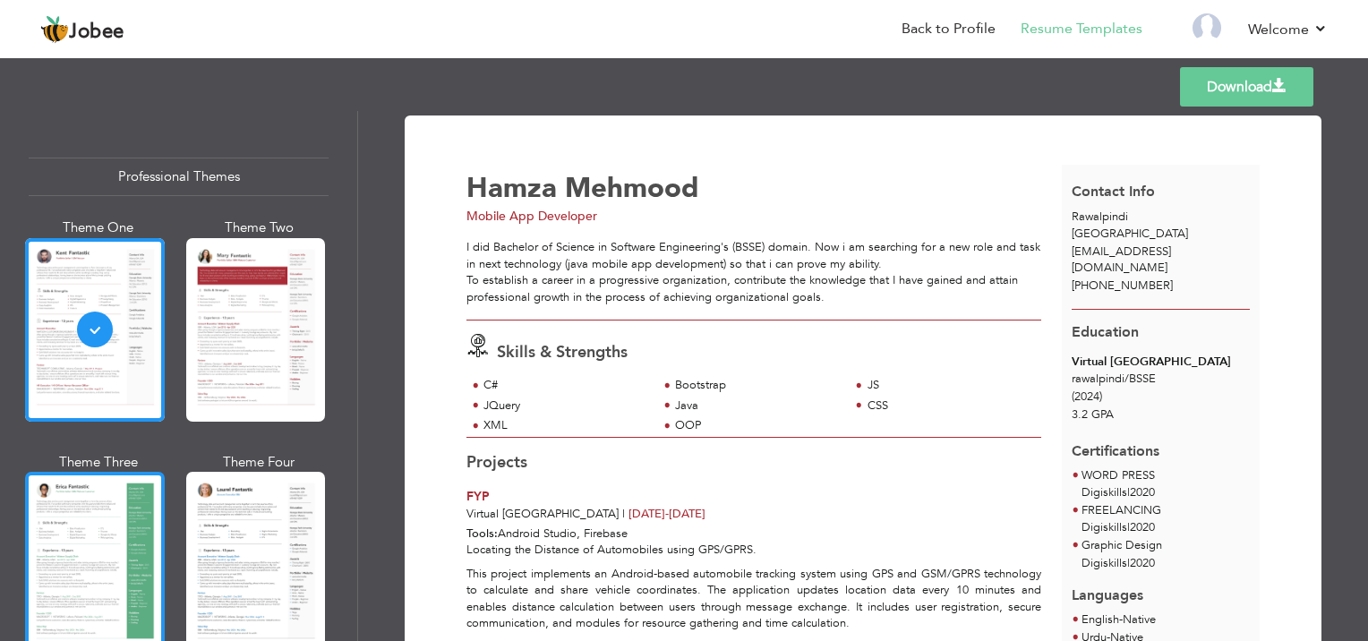
click at [75, 534] on div at bounding box center [95, 564] width 140 height 184
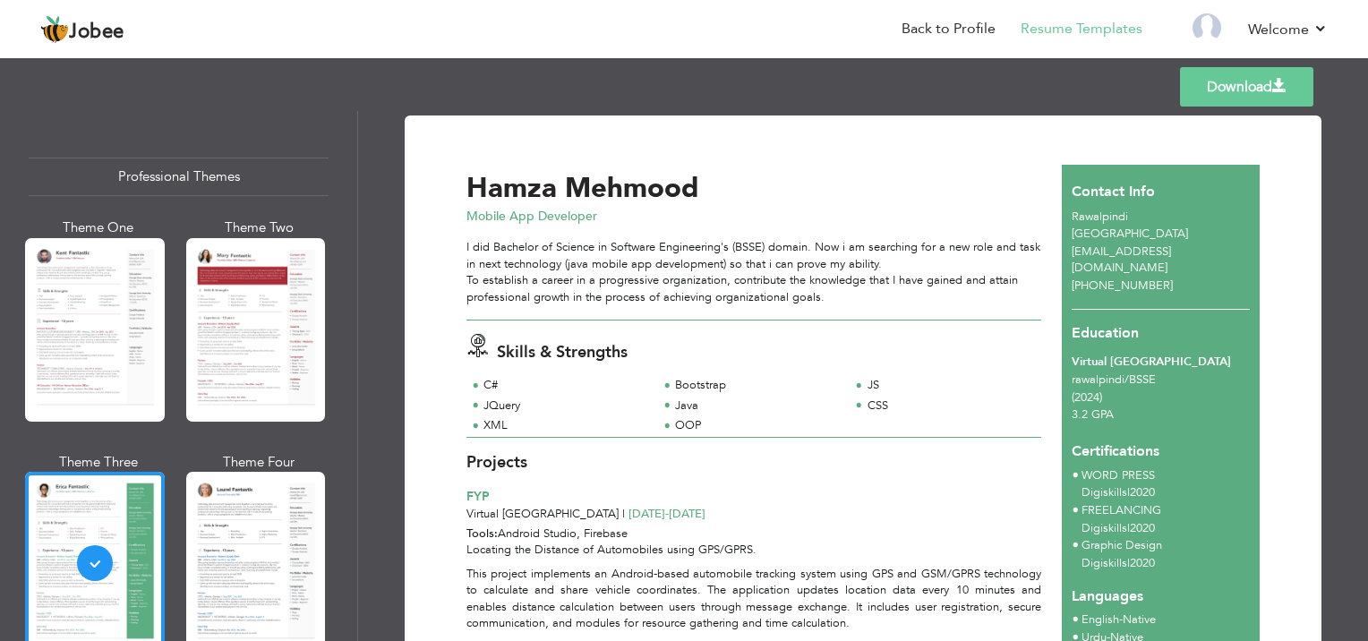
click at [1230, 90] on link "Download" at bounding box center [1246, 86] width 133 height 39
